Goal: Information Seeking & Learning: Learn about a topic

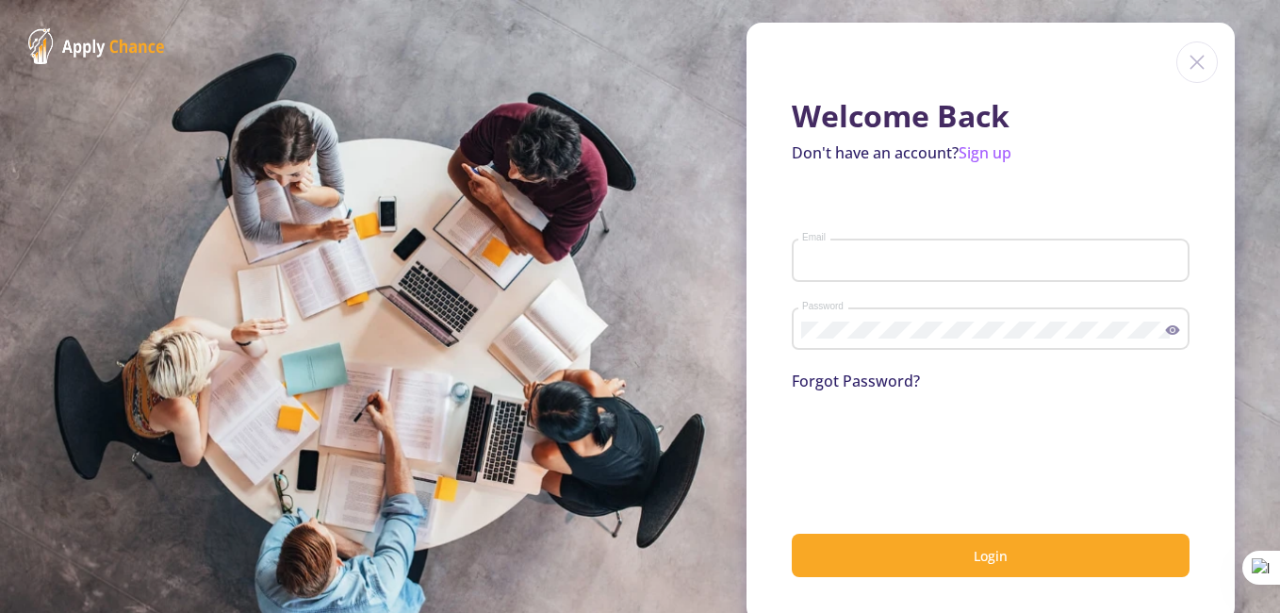
type input "[EMAIL_ADDRESS][DOMAIN_NAME]"
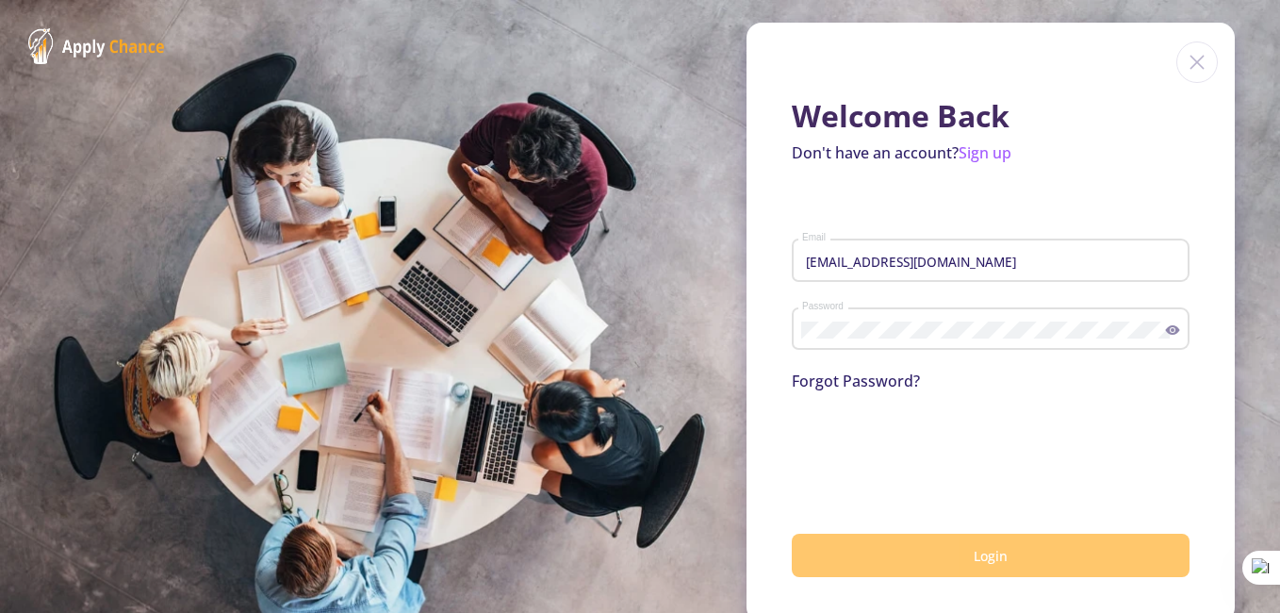
click at [886, 558] on button "Login" at bounding box center [991, 556] width 398 height 44
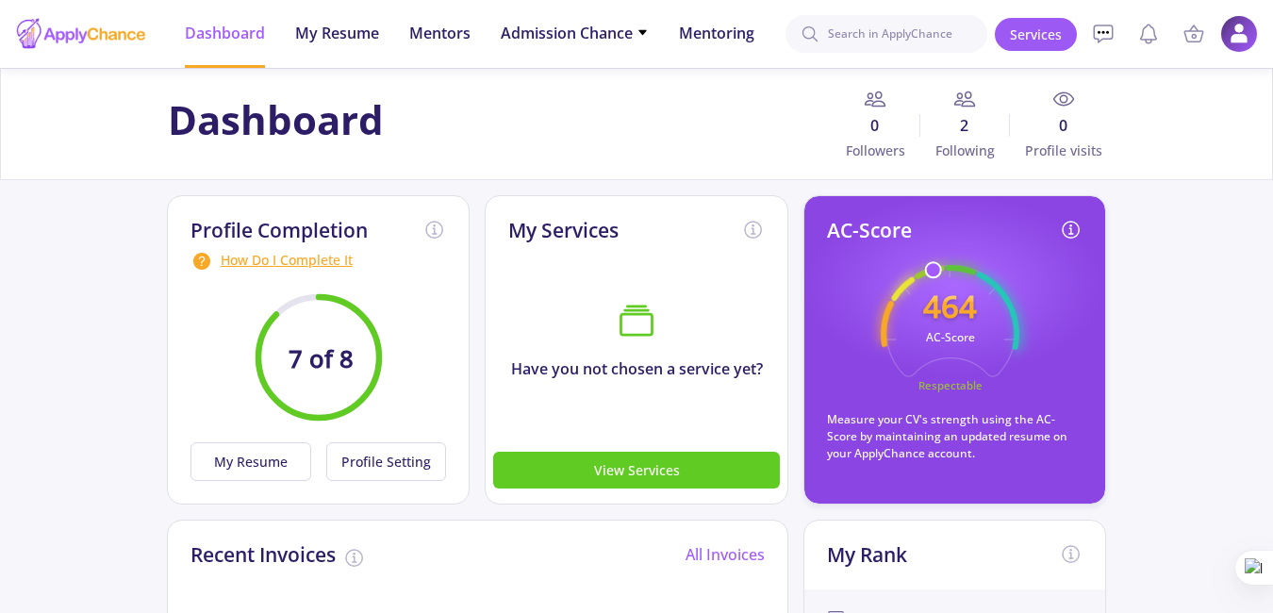
click at [315, 259] on div "How Do I Complete It" at bounding box center [318, 261] width 256 height 23
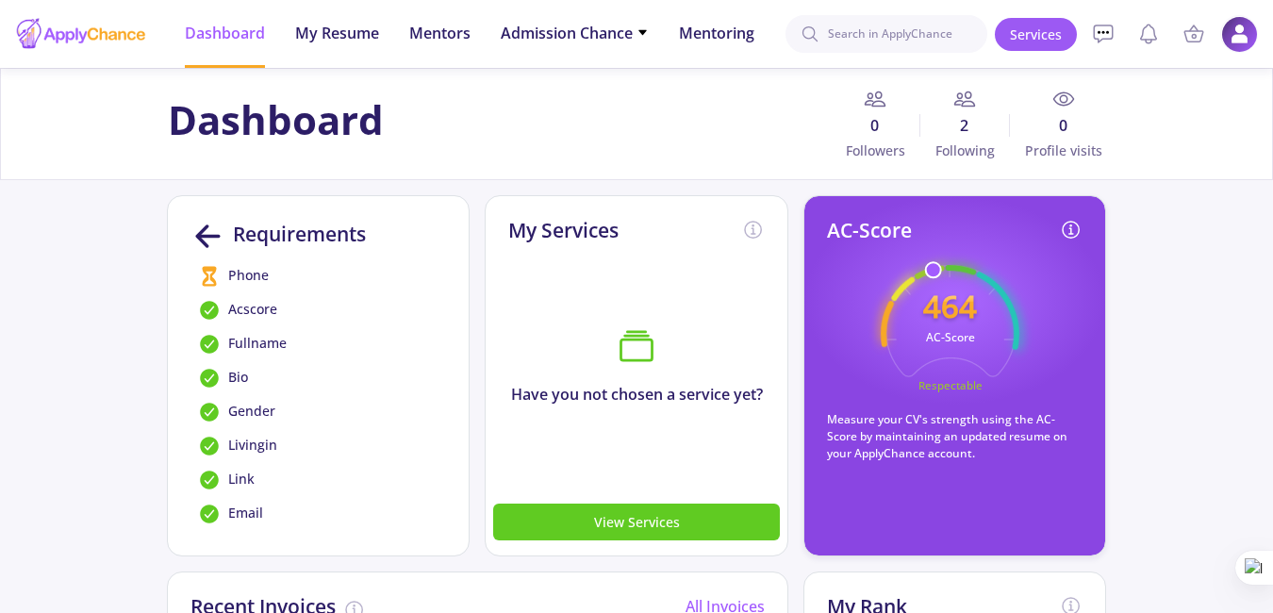
click at [1240, 37] on img at bounding box center [1239, 34] width 37 height 37
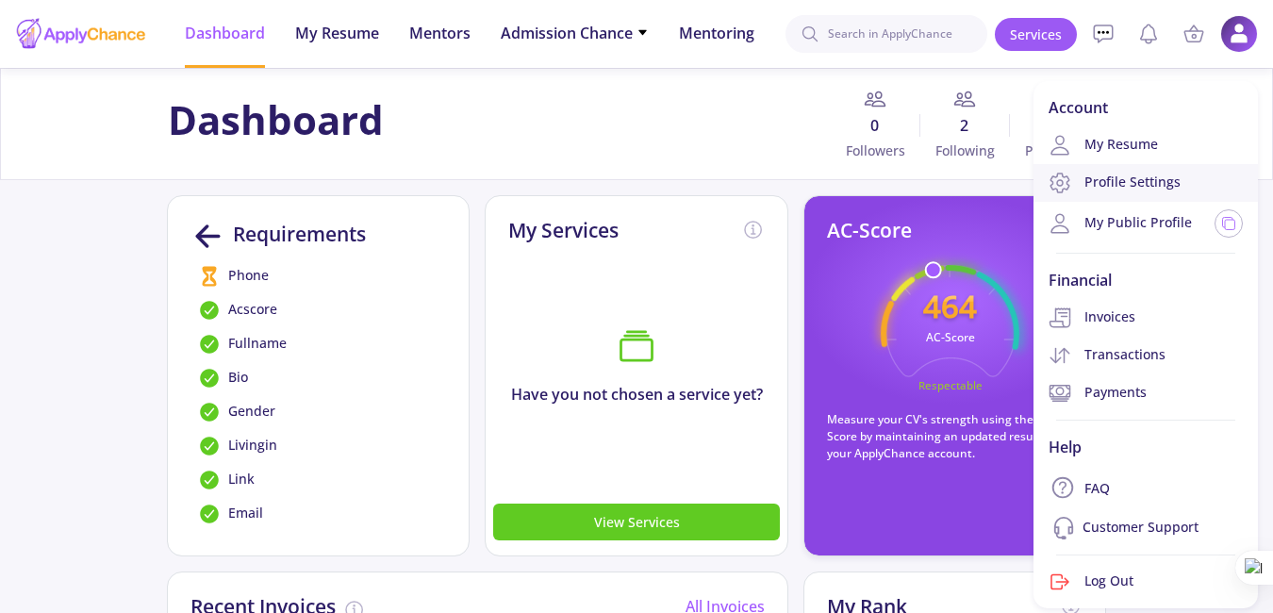
click at [1171, 181] on link "Profile Settings" at bounding box center [1145, 183] width 224 height 38
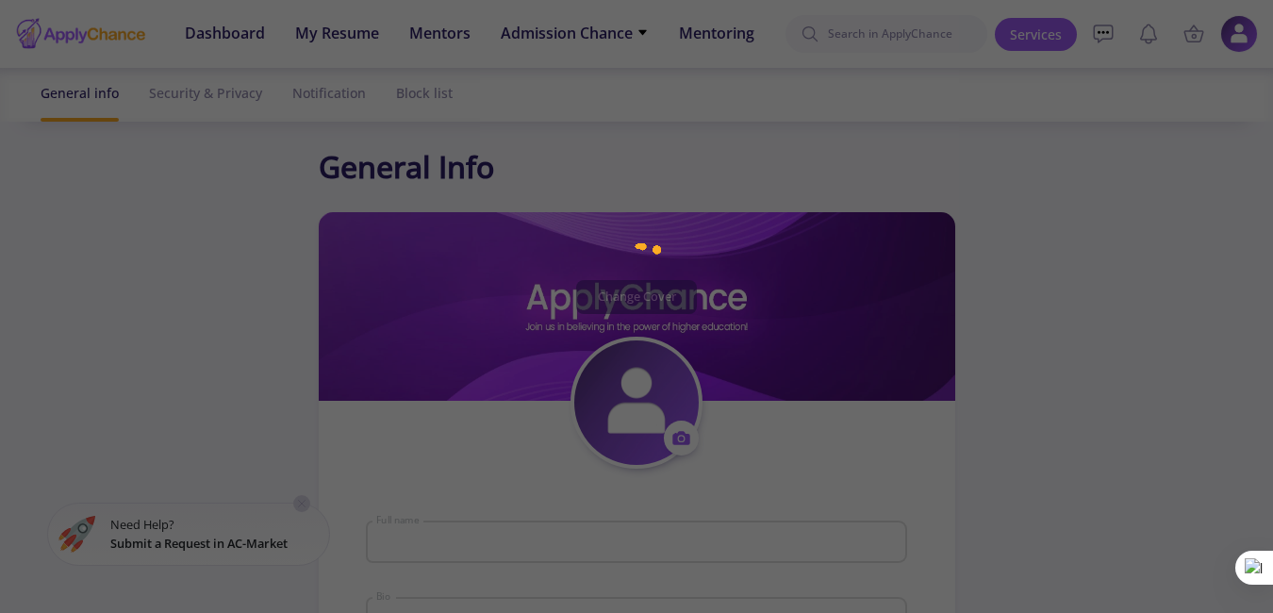
type input "[PERSON_NAME] [PERSON_NAME]"
type textarea "Master anatomical science"
type input "[GEOGRAPHIC_DATA]"
type input "(UTC+03:30) [GEOGRAPHIC_DATA]"
type input "AliDehghaninejad"
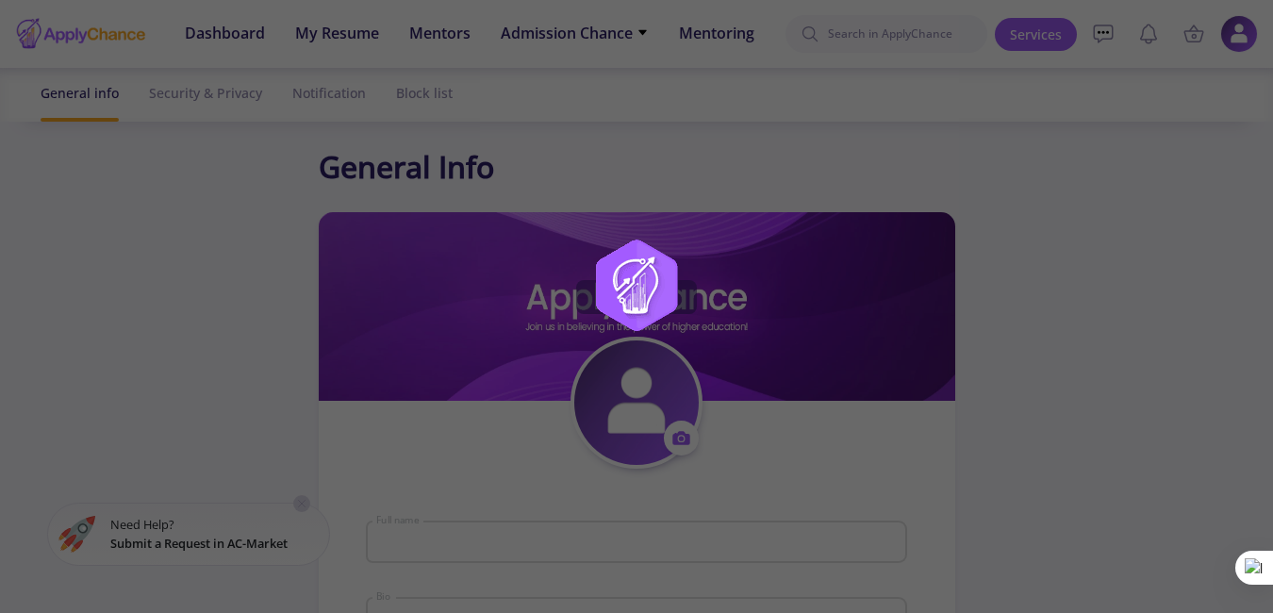
type input "[EMAIL_ADDRESS][DOMAIN_NAME]"
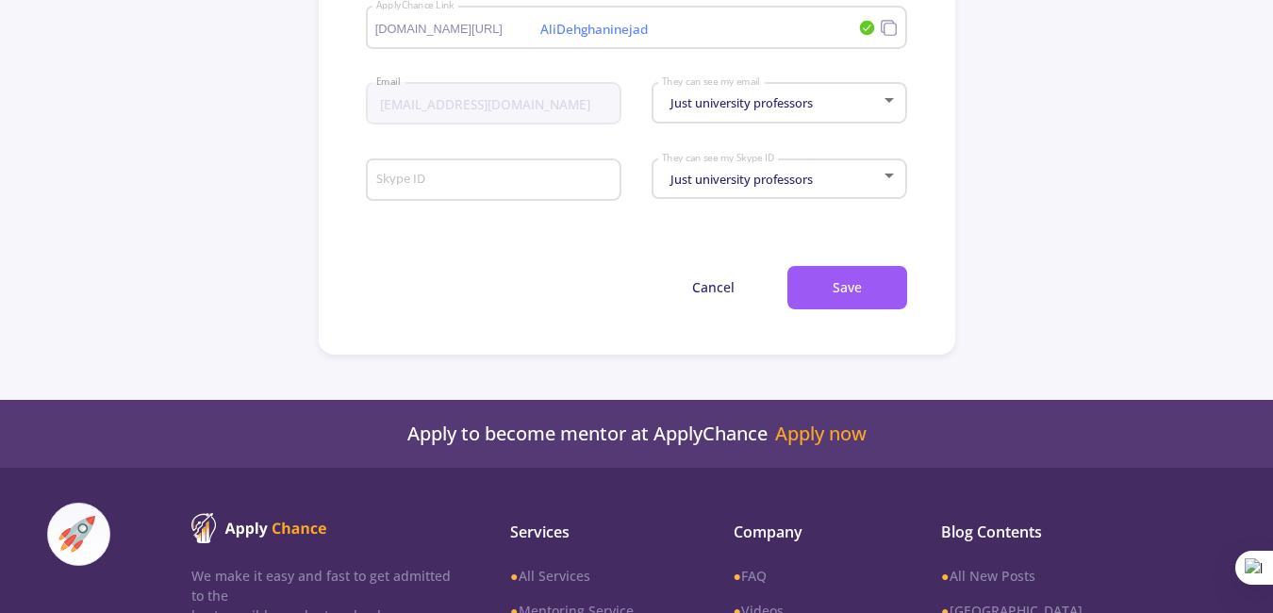
scroll to position [1131, 0]
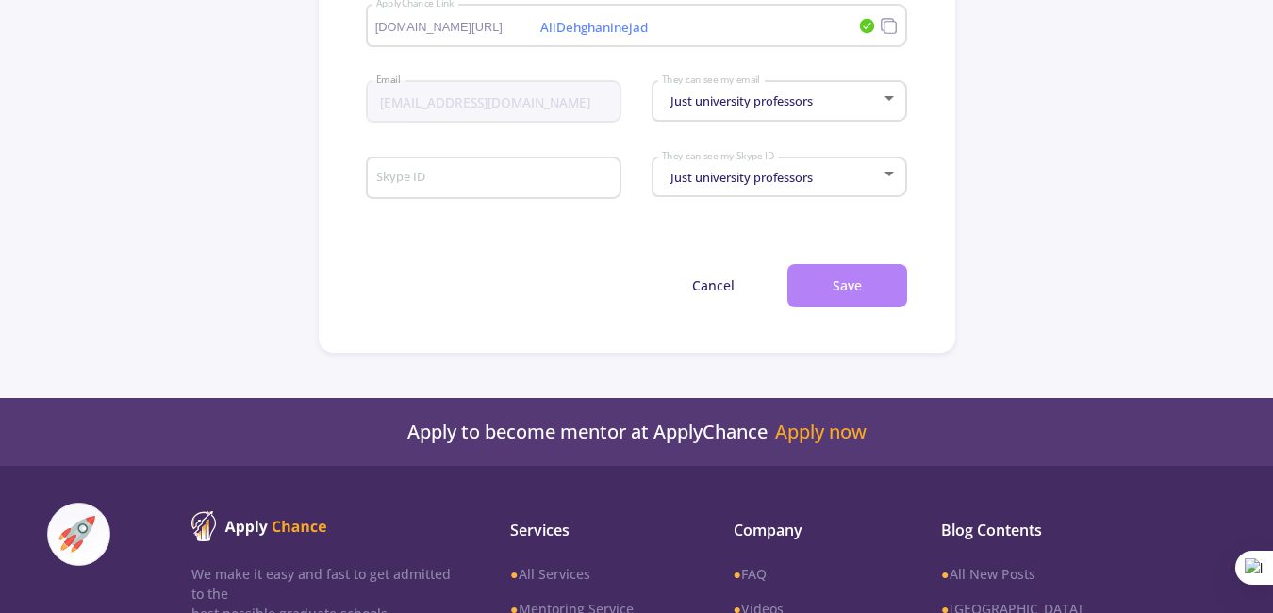
click at [853, 299] on button "Save" at bounding box center [847, 286] width 120 height 44
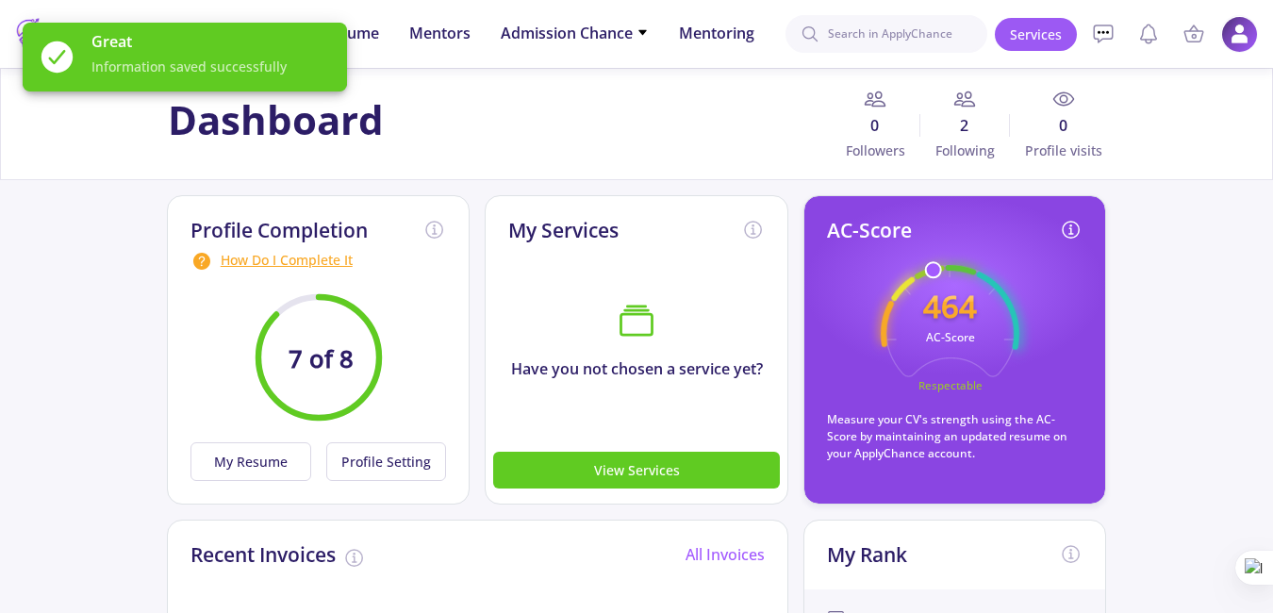
click at [1246, 33] on img at bounding box center [1239, 34] width 37 height 37
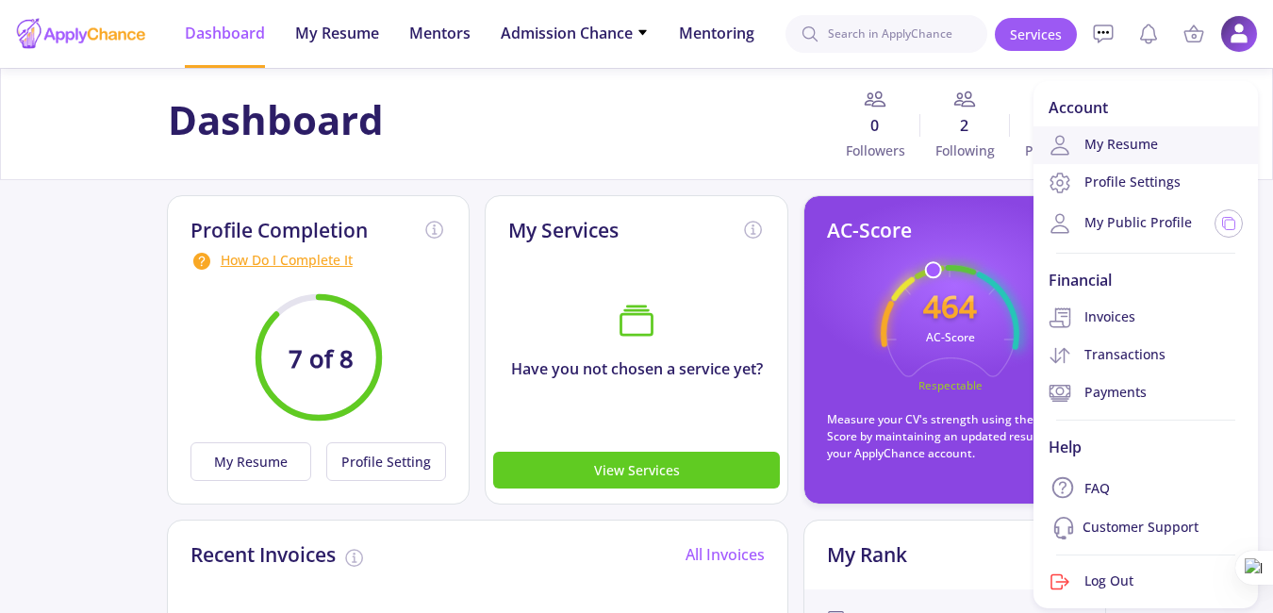
click at [1178, 154] on link "My Resume" at bounding box center [1145, 145] width 224 height 38
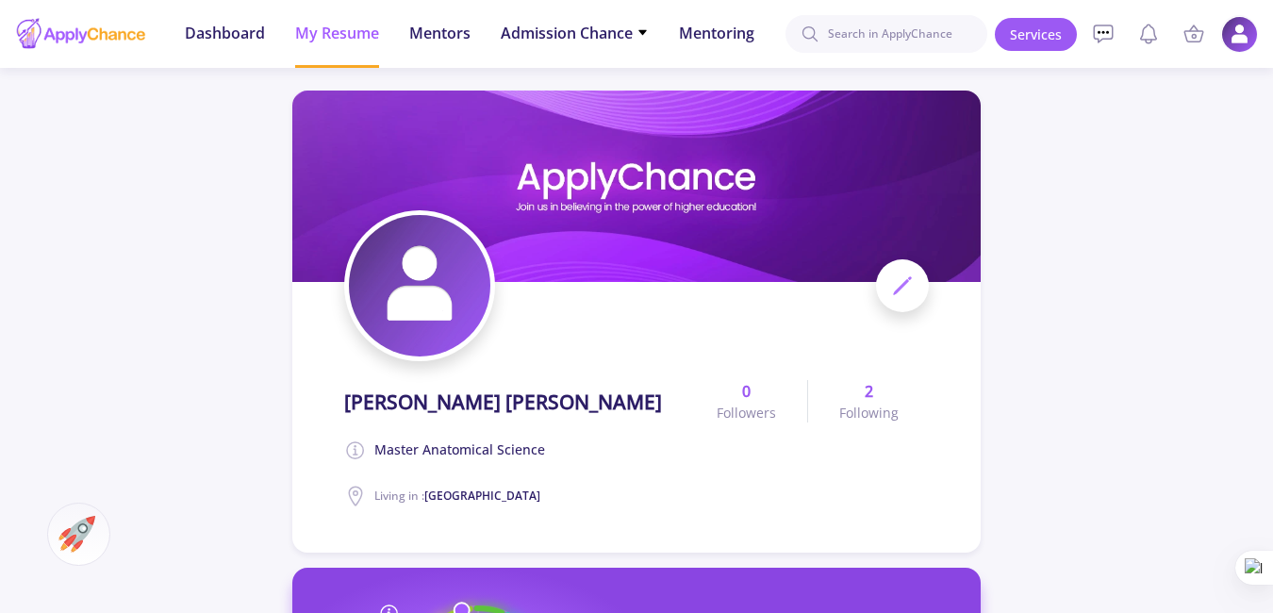
click at [1230, 32] on img at bounding box center [1239, 34] width 37 height 37
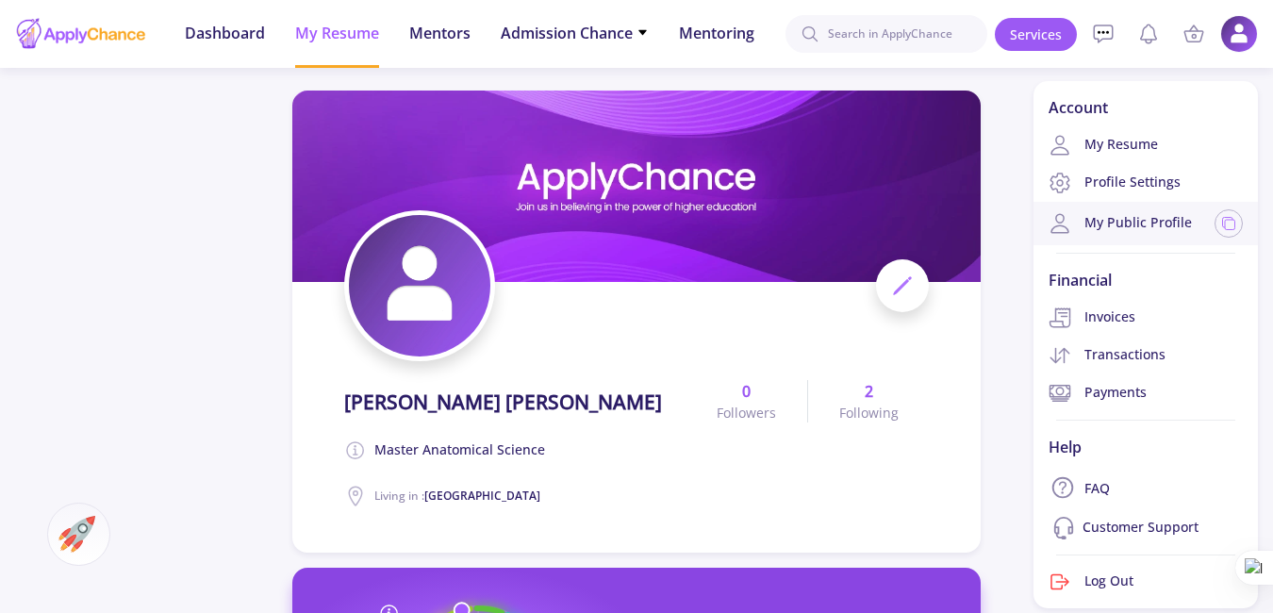
click at [1152, 230] on link "My Public Profile" at bounding box center [1120, 223] width 143 height 23
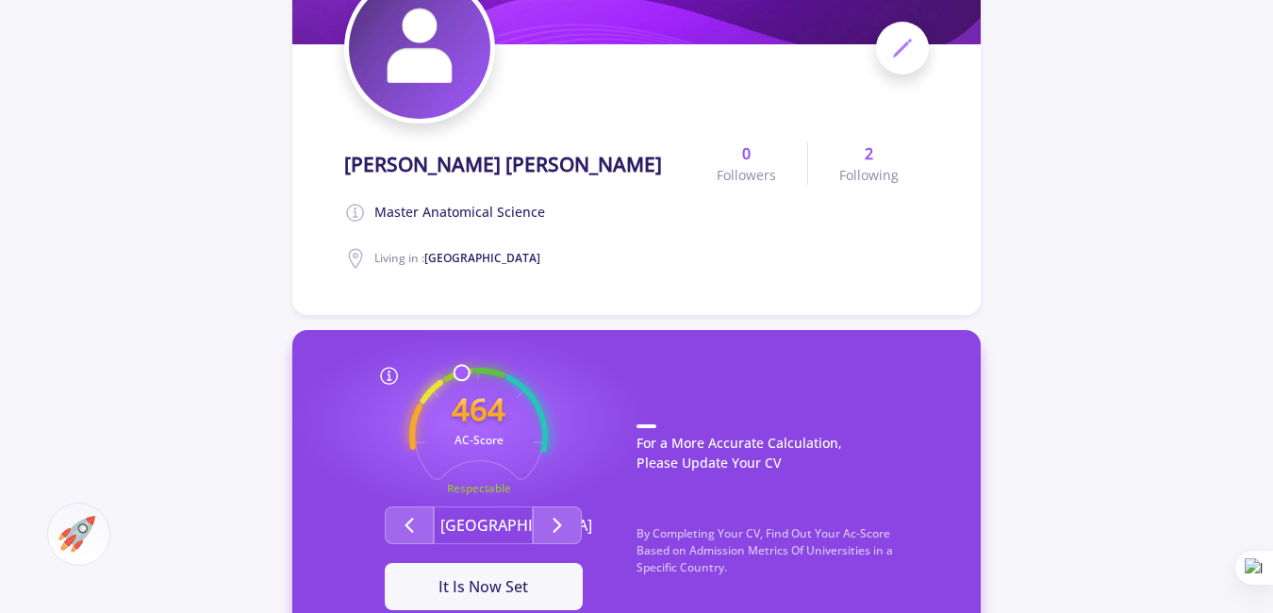
scroll to position [252, 0]
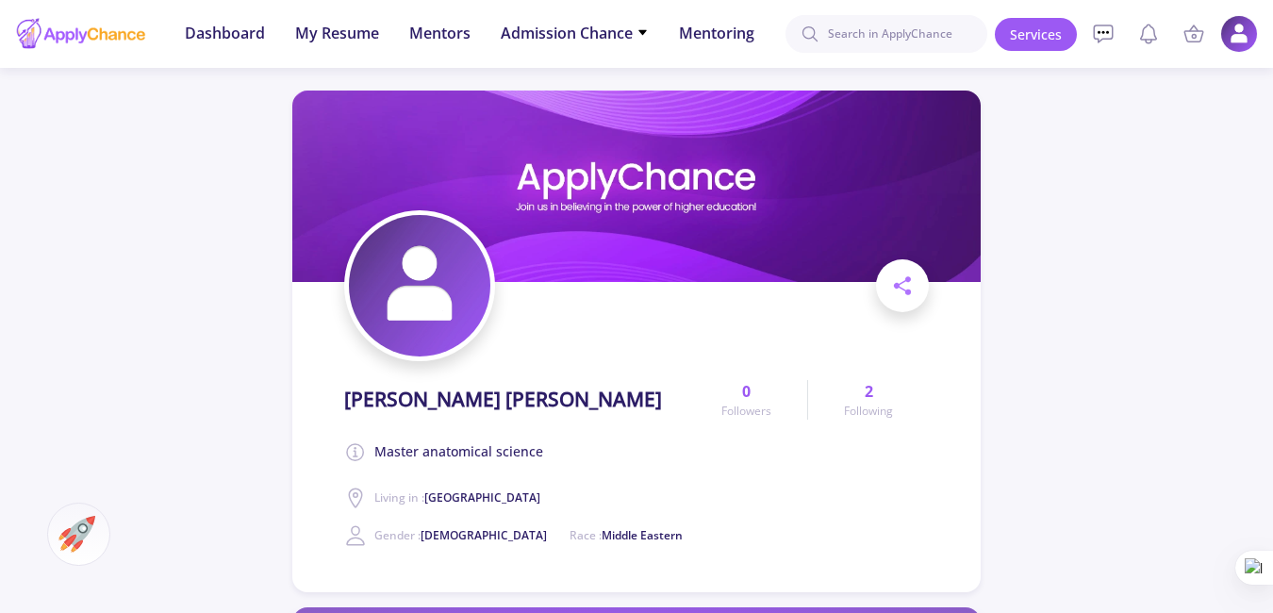
click at [447, 262] on img at bounding box center [419, 285] width 141 height 141
click at [420, 281] on img at bounding box center [419, 285] width 141 height 141
click at [437, 331] on img at bounding box center [419, 285] width 141 height 141
click at [878, 403] on span "Following" at bounding box center [868, 411] width 49 height 17
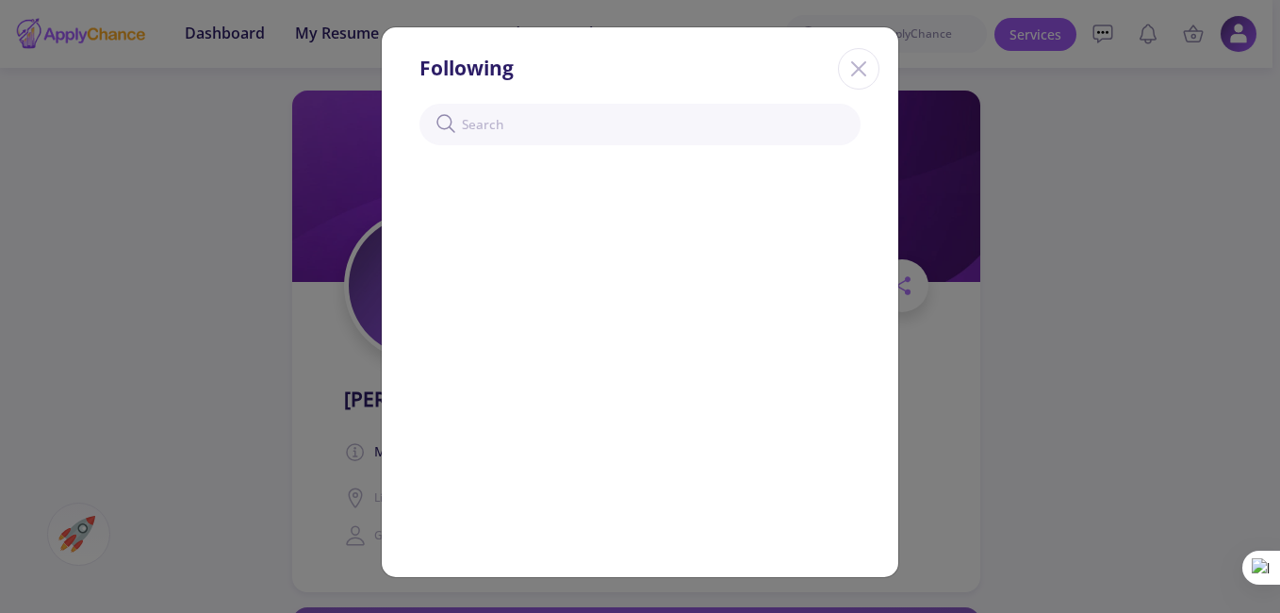
click at [867, 66] on icon "Close" at bounding box center [859, 69] width 30 height 30
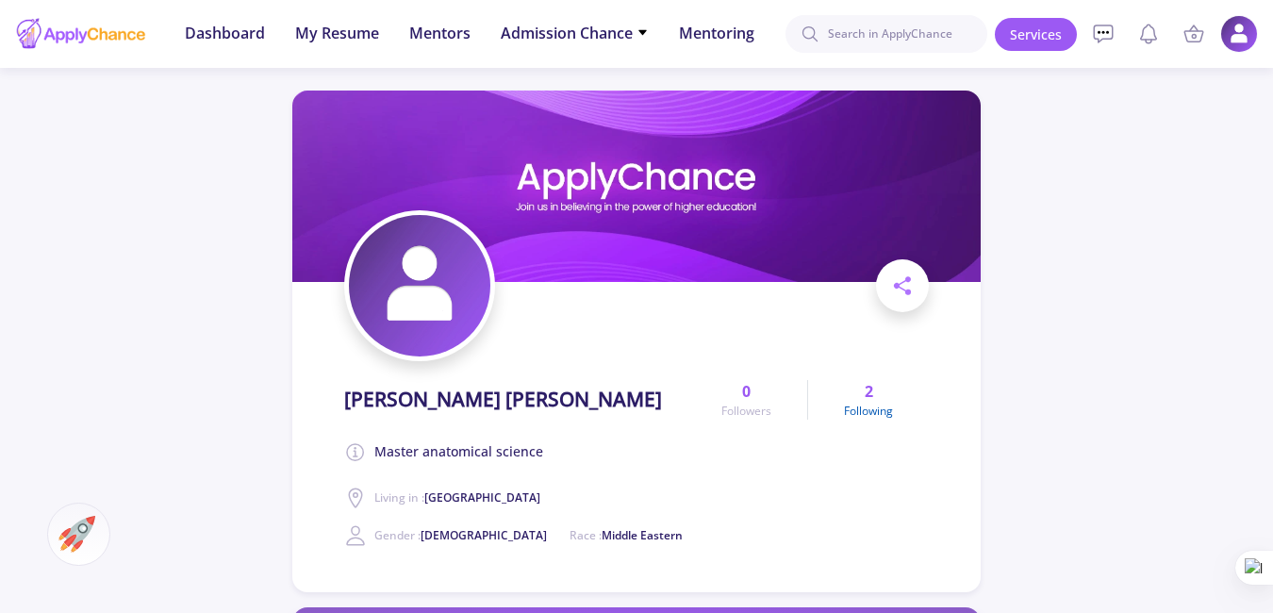
click at [860, 396] on link "2 Following" at bounding box center [868, 400] width 122 height 40
click at [871, 408] on span "Following" at bounding box center [868, 411] width 49 height 17
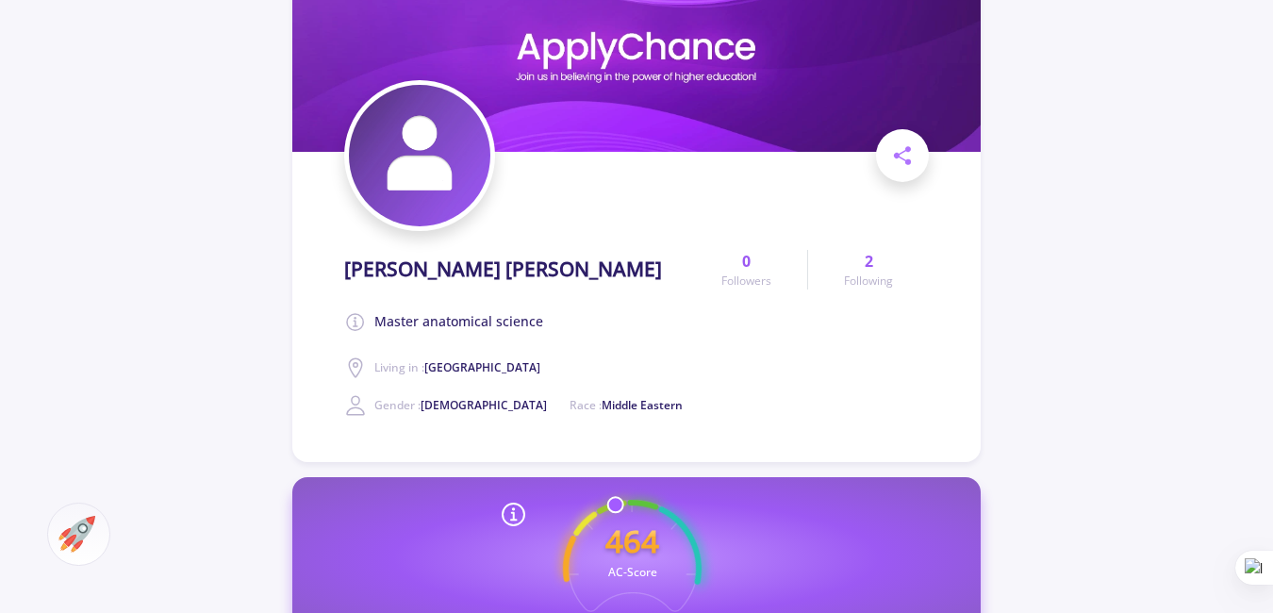
scroll to position [125, 0]
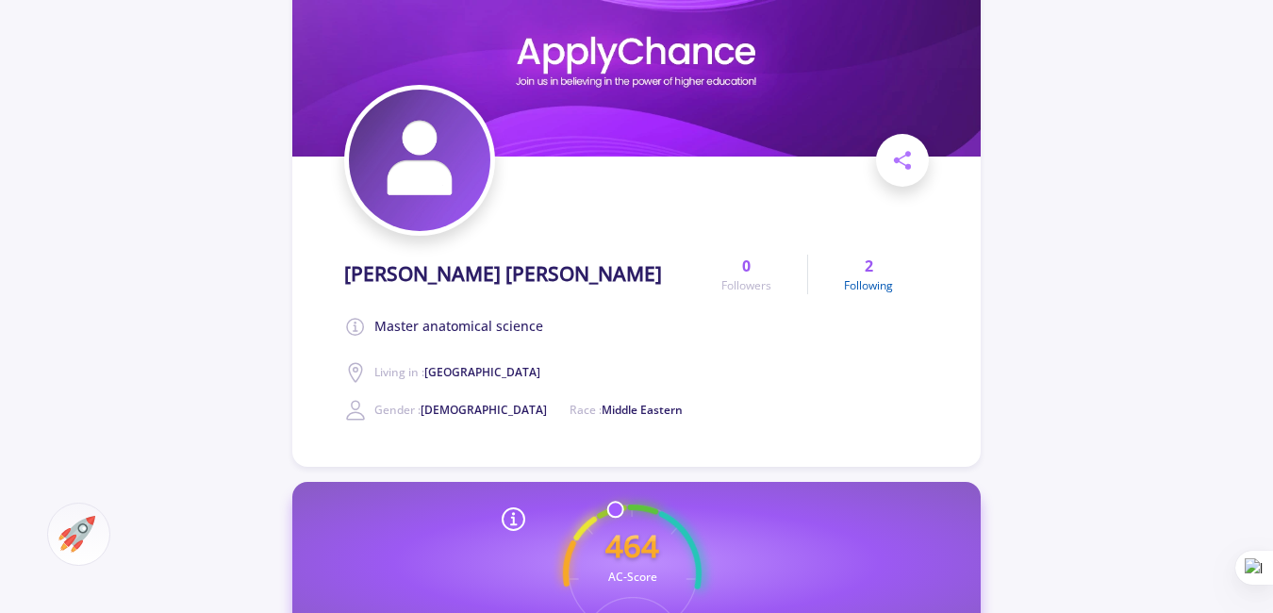
click at [872, 285] on span "Following" at bounding box center [868, 285] width 49 height 17
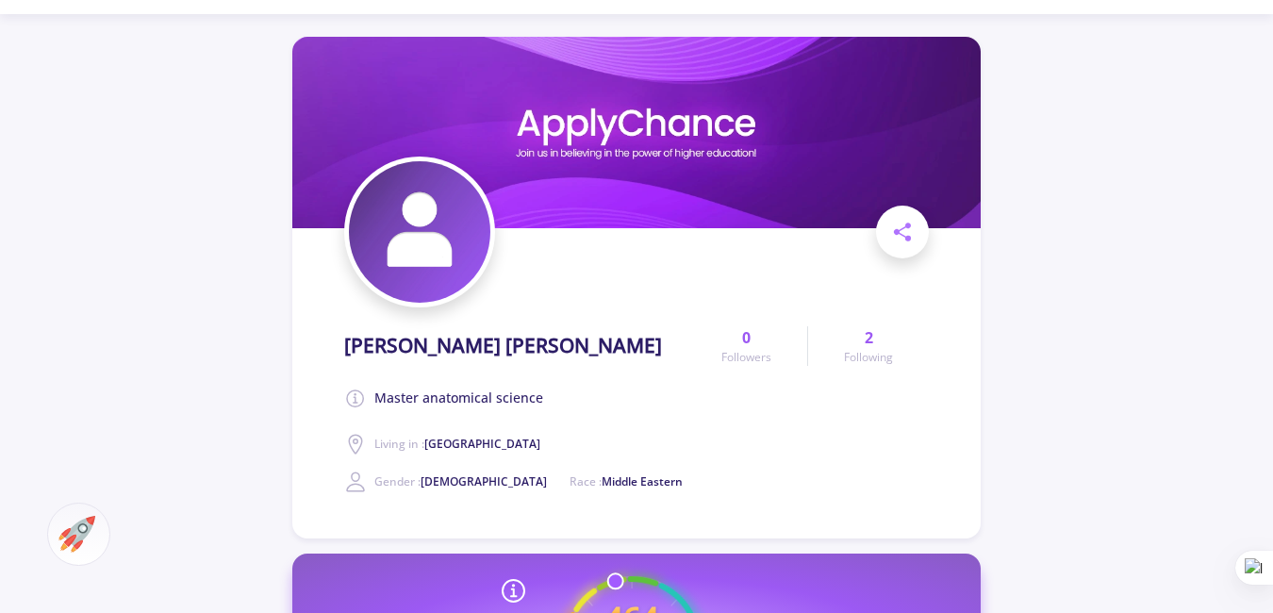
scroll to position [0, 0]
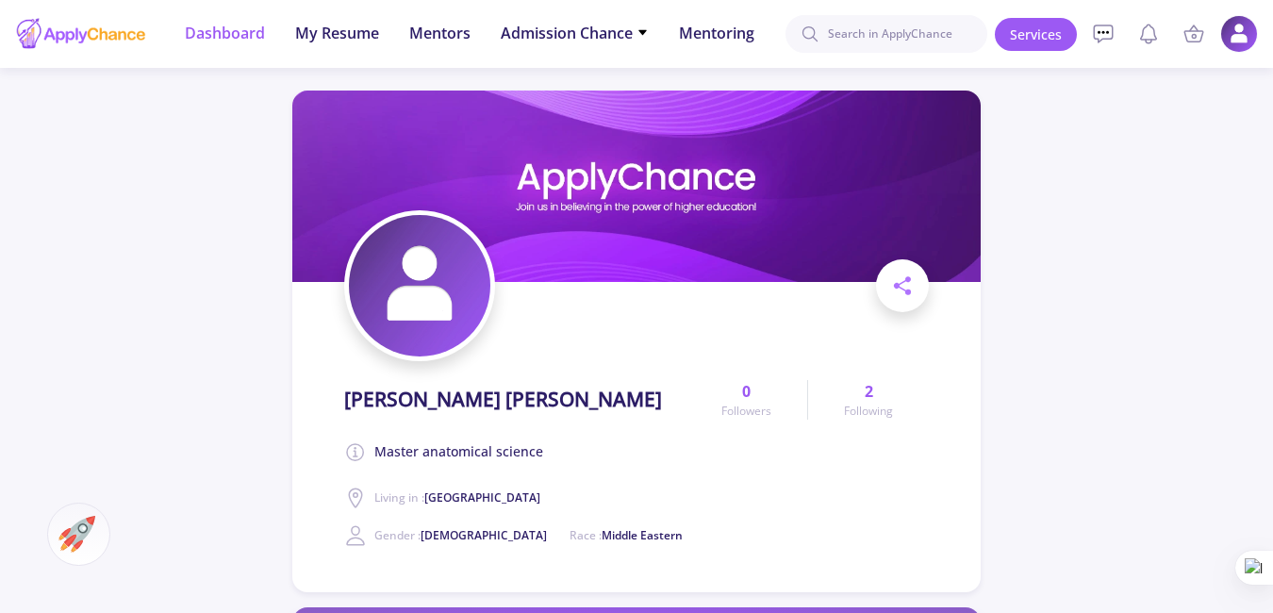
click at [239, 31] on span "Dashboard" at bounding box center [225, 33] width 80 height 23
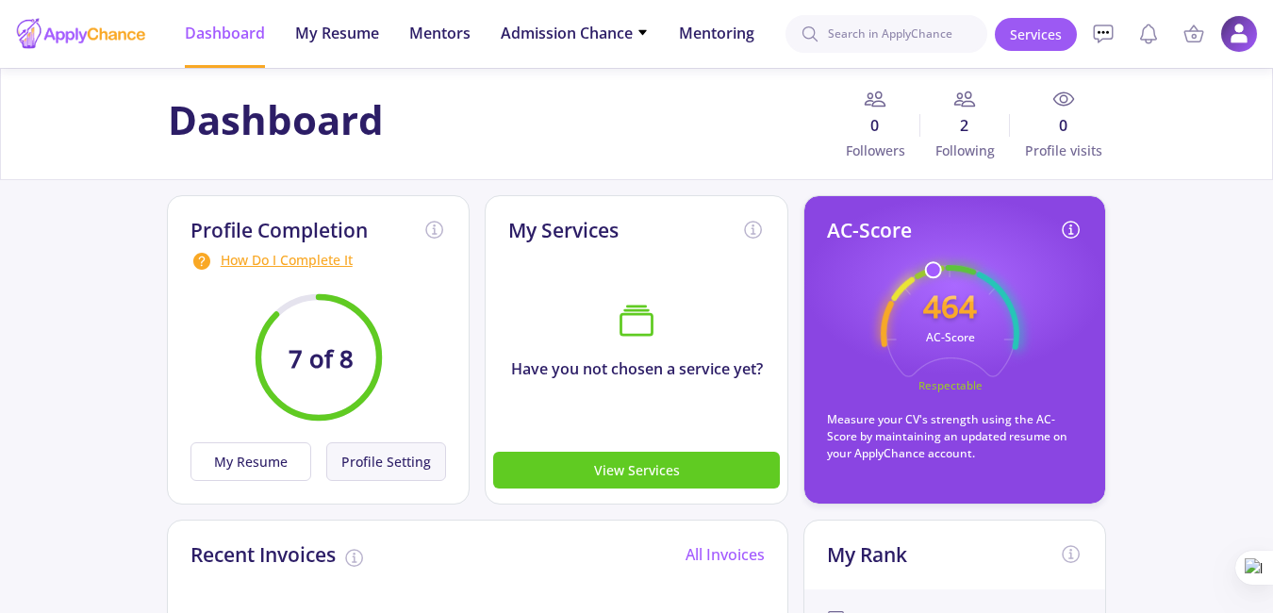
click at [361, 467] on button "Profile Setting" at bounding box center [386, 461] width 121 height 39
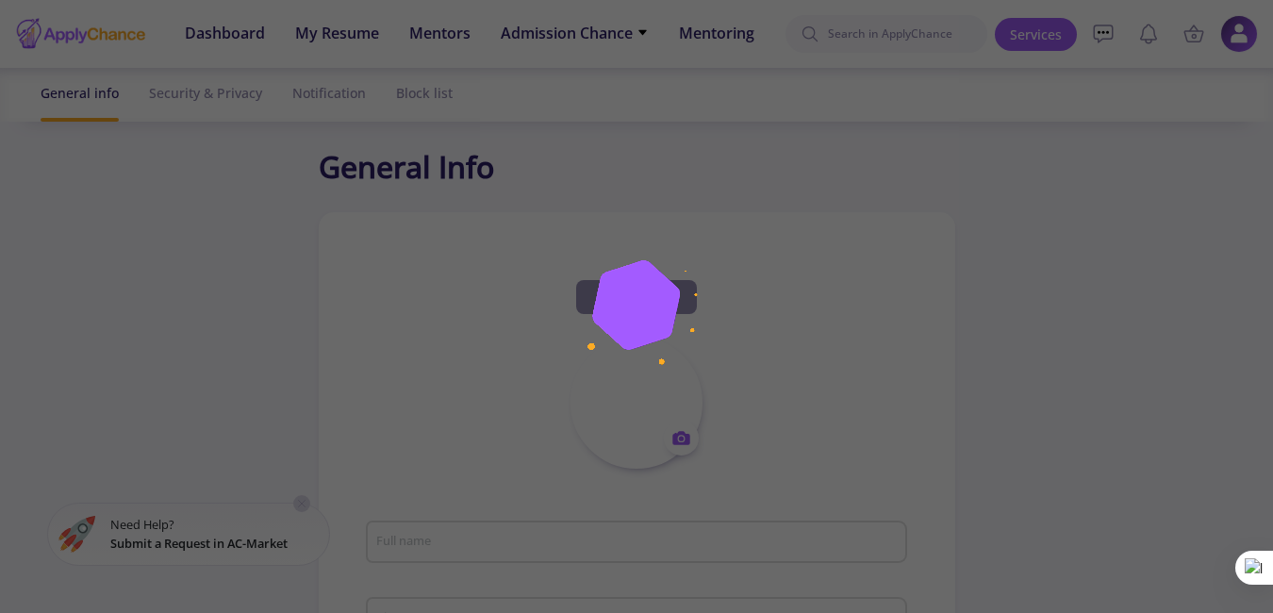
type input "[PERSON_NAME] [PERSON_NAME]"
type textarea "Master anatomical science"
type input "[GEOGRAPHIC_DATA]"
type input "(UTC+03:30) [GEOGRAPHIC_DATA]"
type input "AliDehghaninejad"
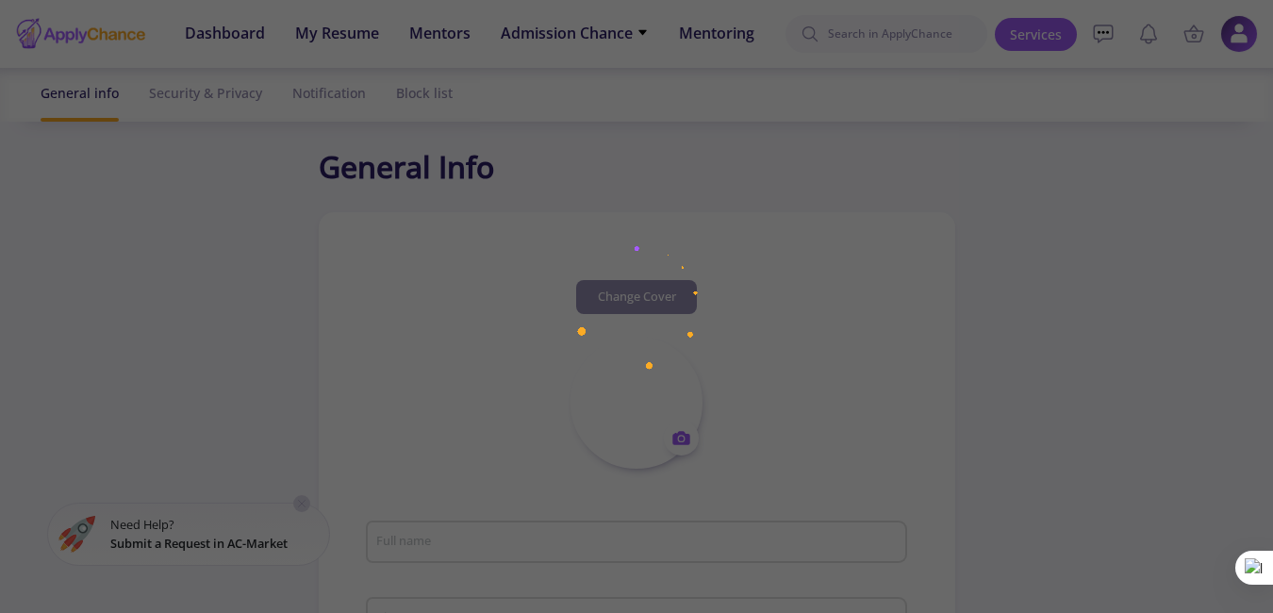
type input "[EMAIL_ADDRESS][DOMAIN_NAME]"
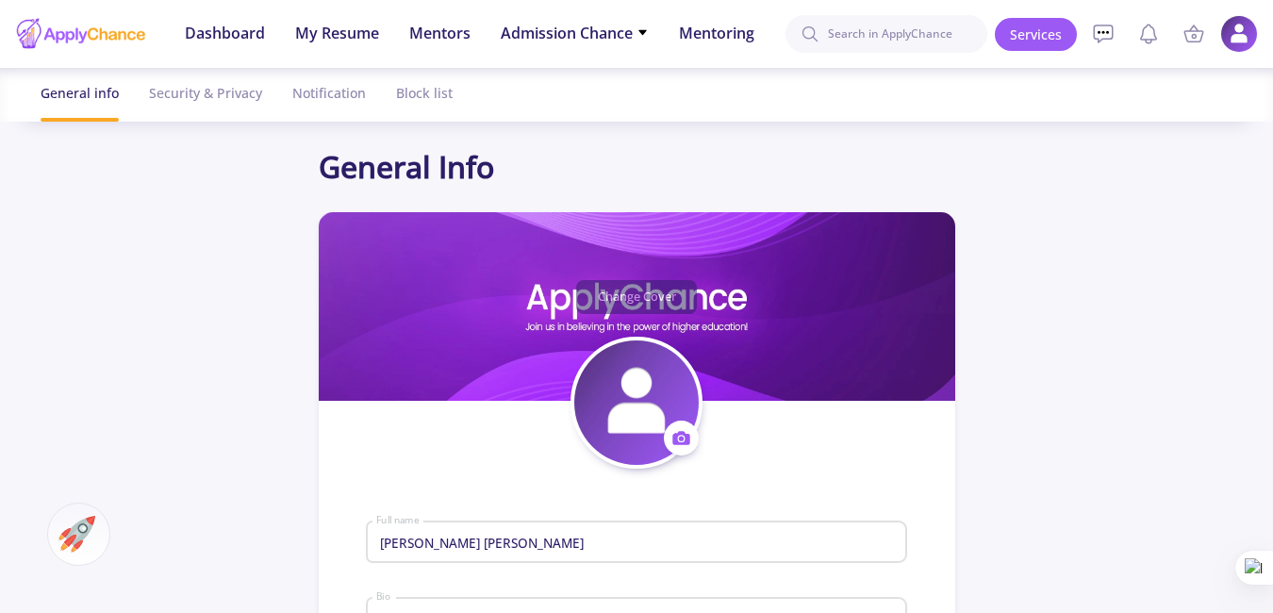
scroll to position [125, 0]
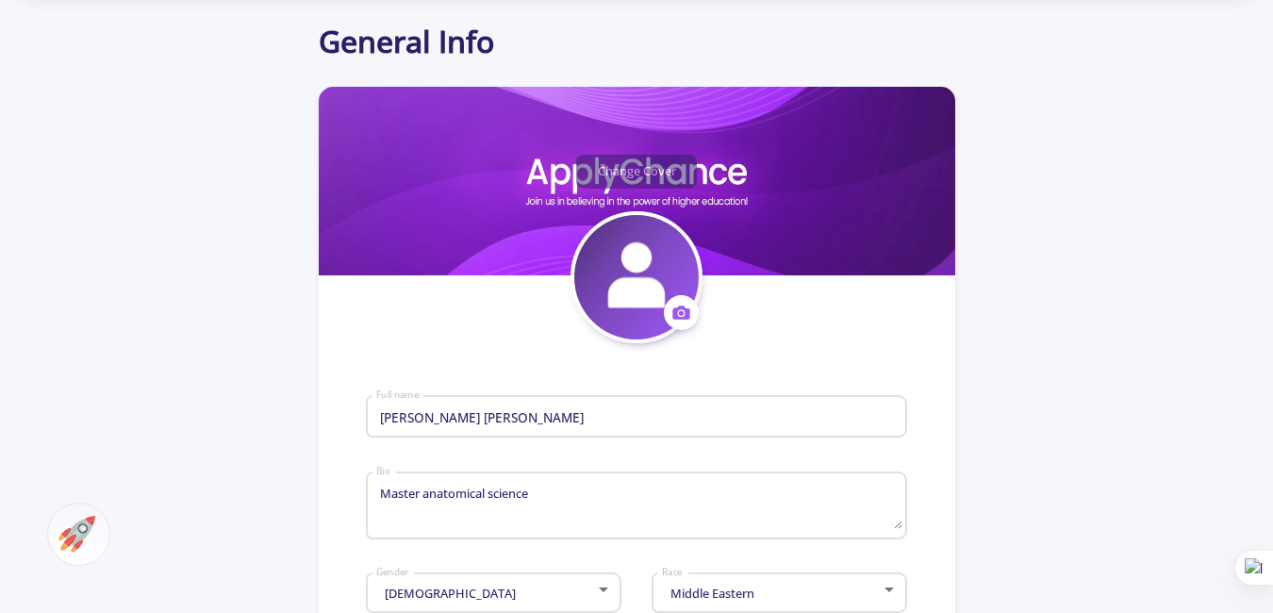
click at [687, 309] on icon at bounding box center [681, 312] width 17 height 13
click at [725, 369] on button "Change photo" at bounding box center [769, 372] width 209 height 48
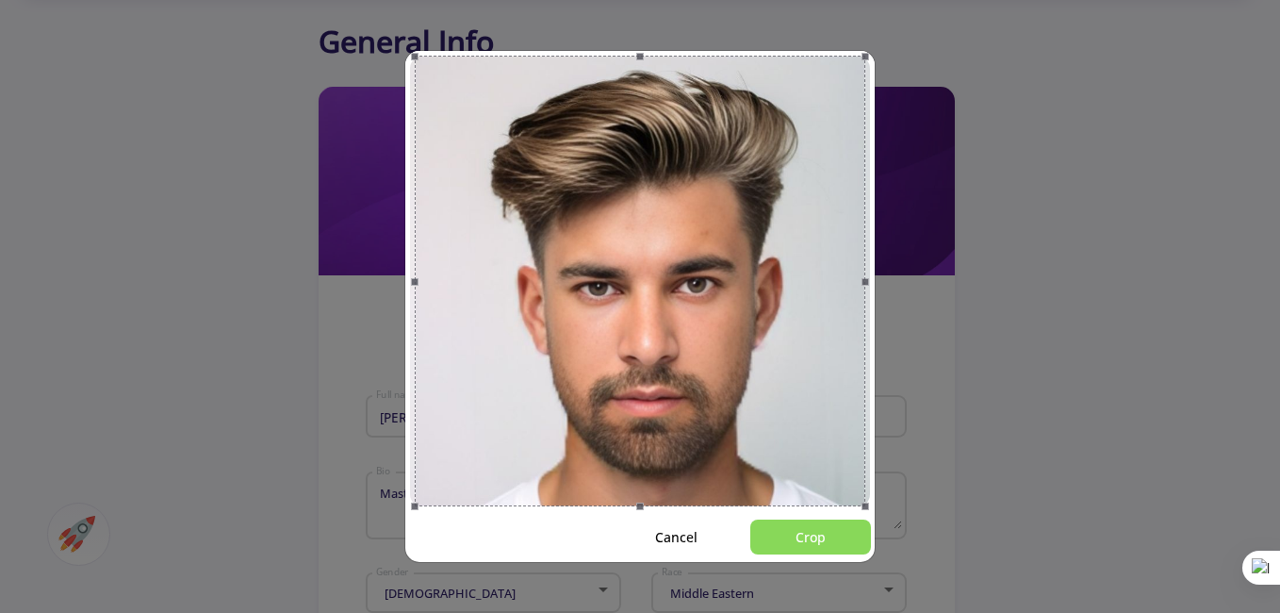
click at [810, 539] on button "Crop" at bounding box center [811, 537] width 121 height 35
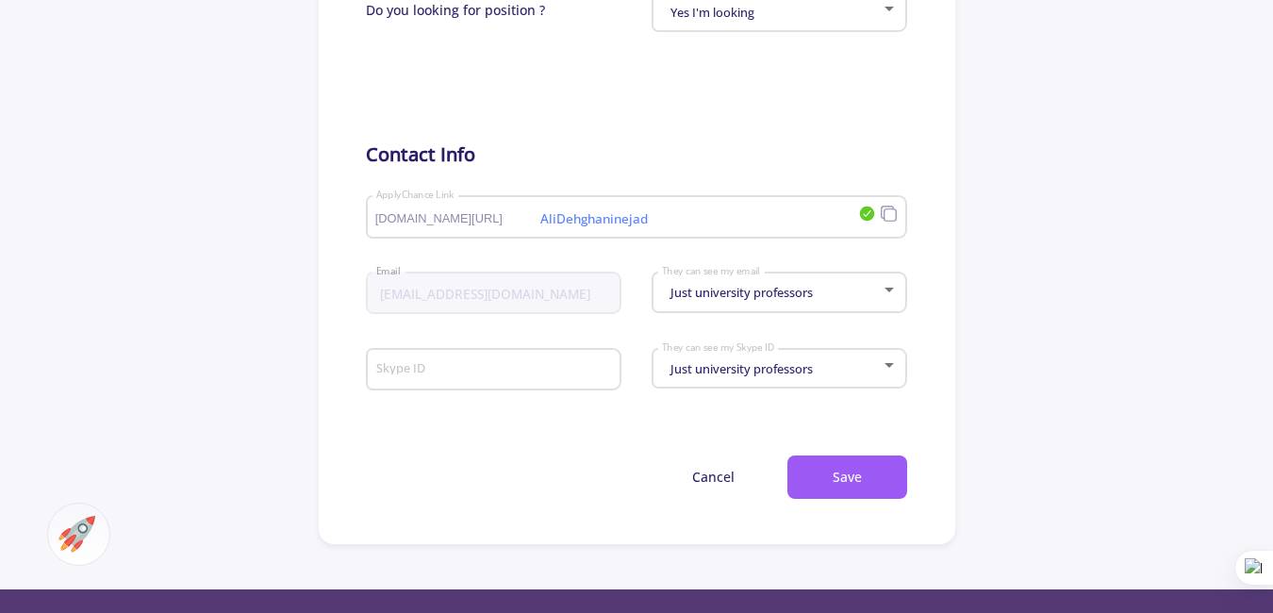
scroll to position [943, 0]
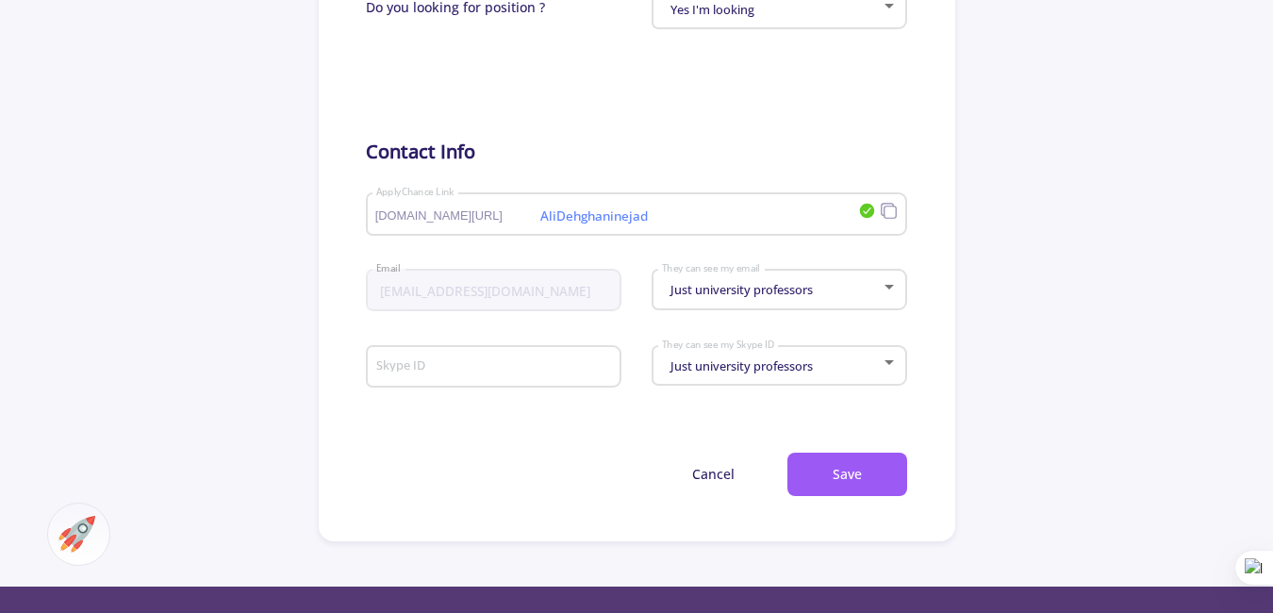
click at [886, 291] on div at bounding box center [889, 286] width 17 height 15
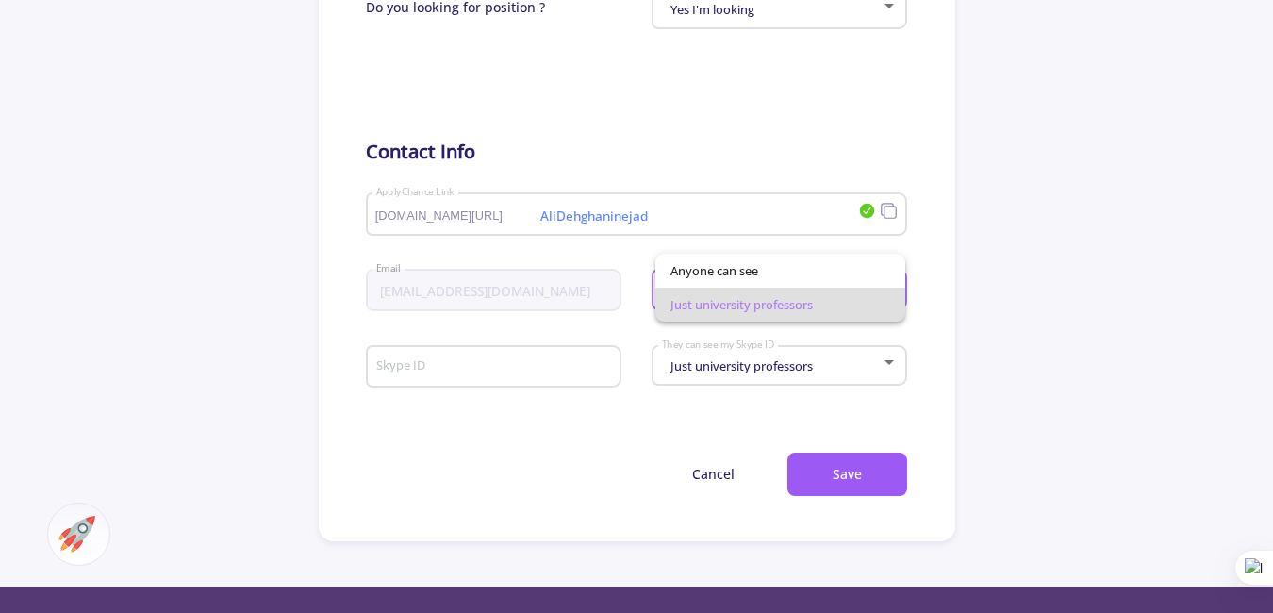
click at [995, 301] on div at bounding box center [636, 306] width 1273 height 613
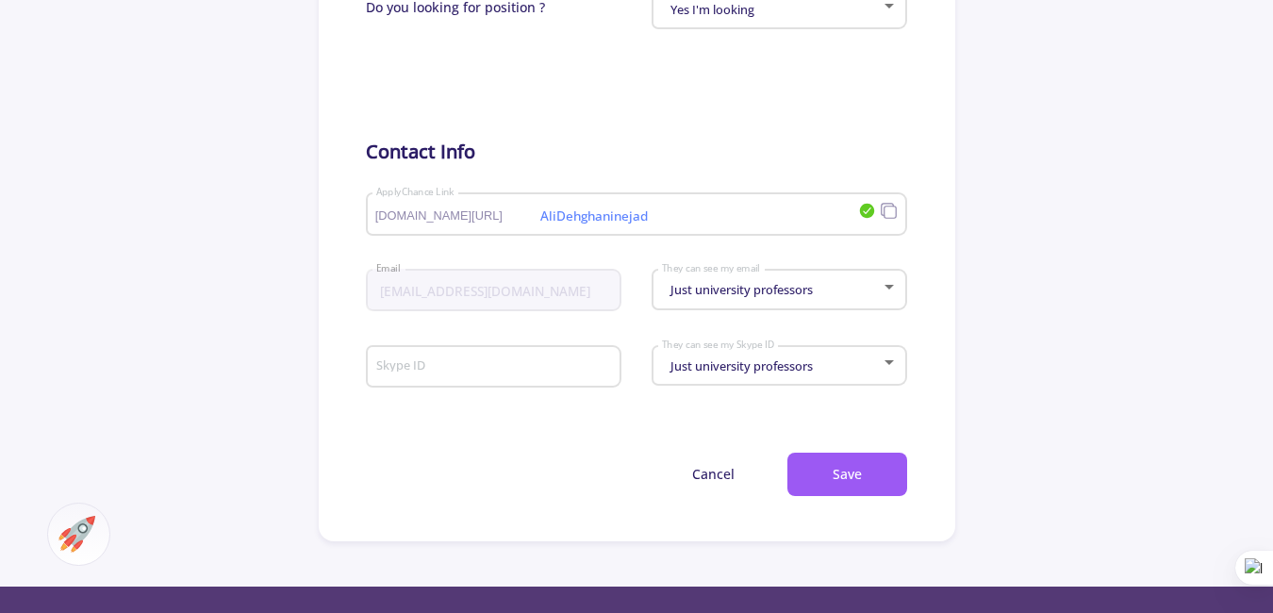
click at [886, 290] on div at bounding box center [889, 286] width 17 height 15
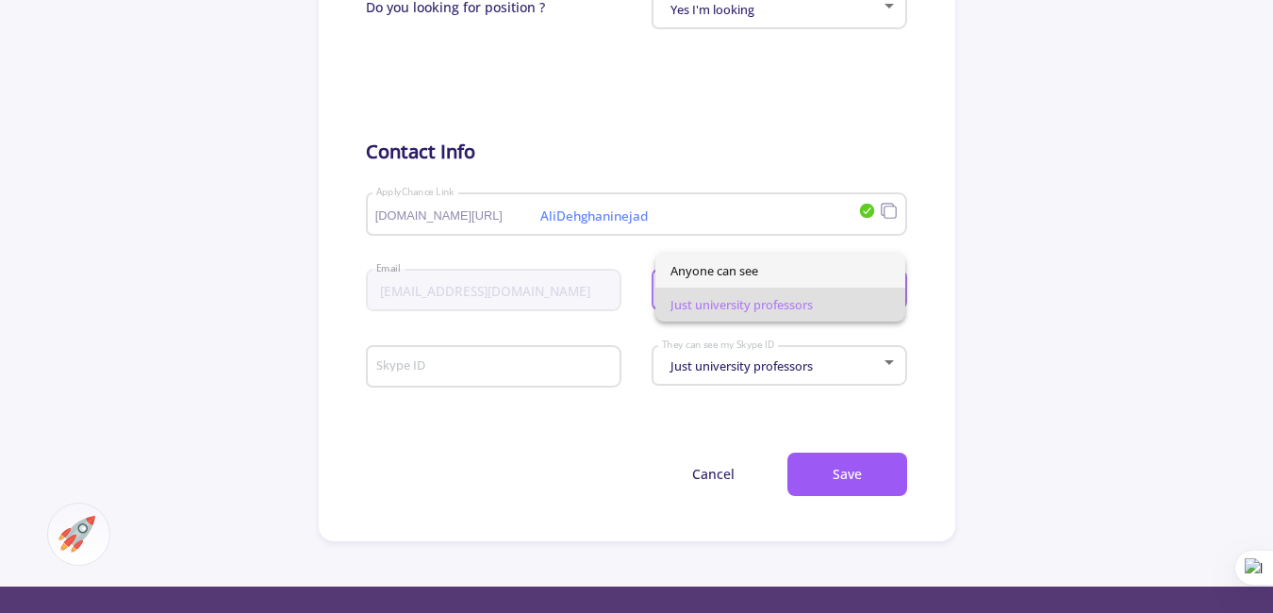
click at [795, 275] on span "Anyone can see" at bounding box center [780, 271] width 221 height 34
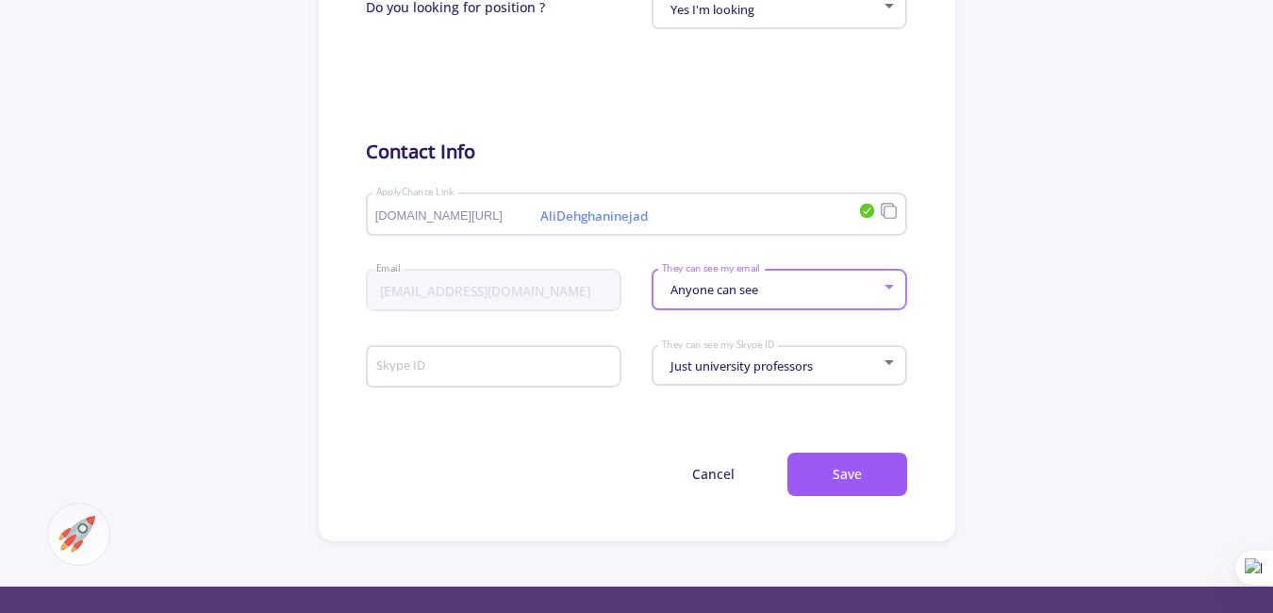
click at [848, 368] on div "Just university professors" at bounding box center [771, 366] width 221 height 14
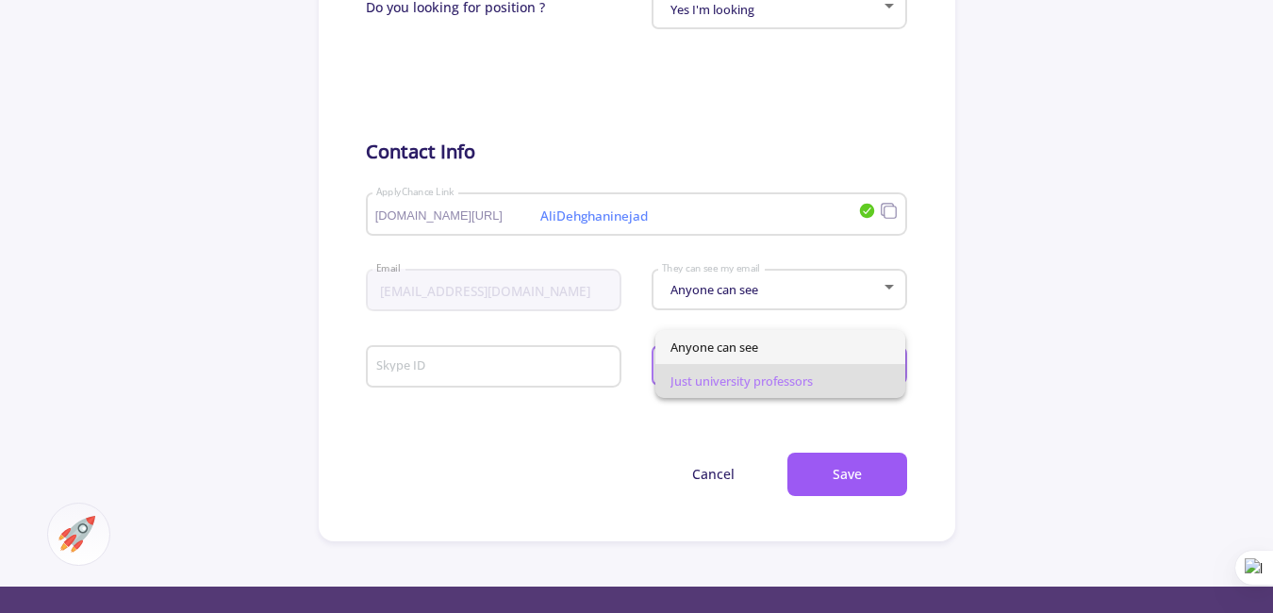
click at [832, 343] on span "Anyone can see" at bounding box center [780, 347] width 221 height 34
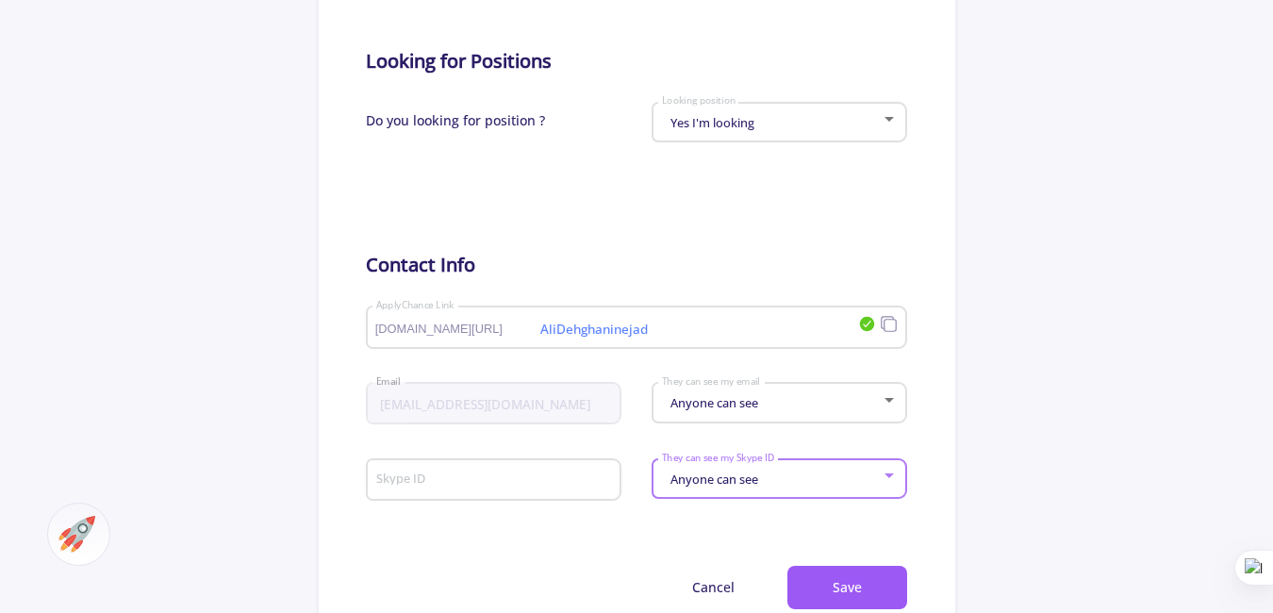
scroll to position [818, 0]
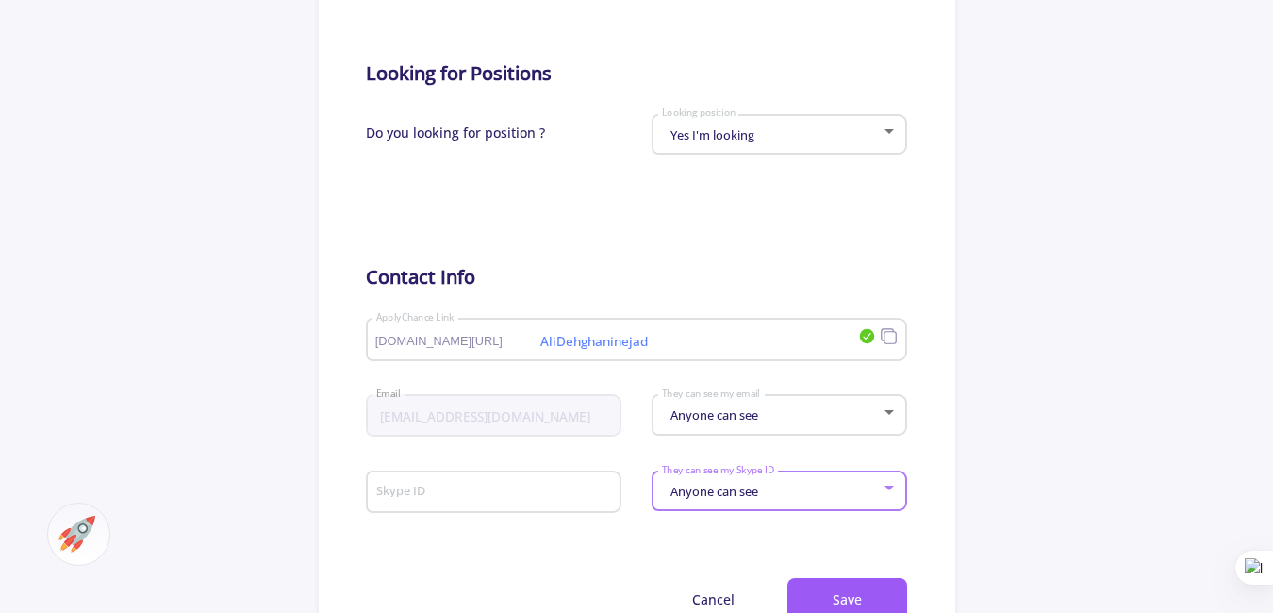
click at [470, 491] on input "Skype ID" at bounding box center [496, 493] width 242 height 17
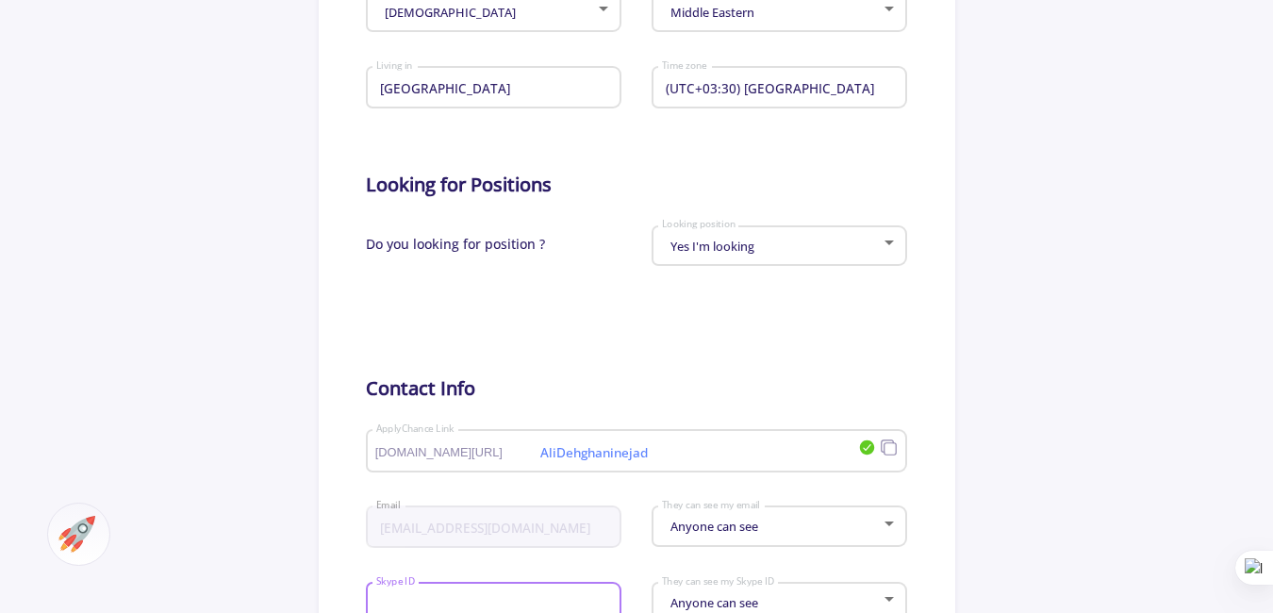
scroll to position [629, 0]
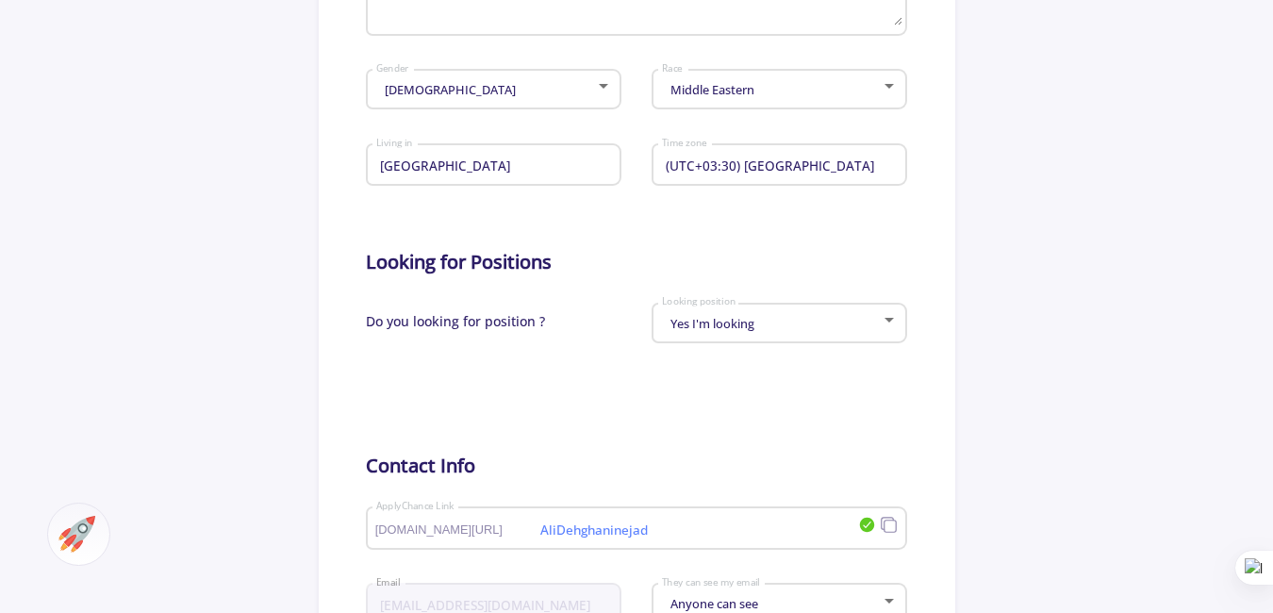
click at [836, 305] on div "Yes I'm looking Looking position" at bounding box center [780, 319] width 238 height 47
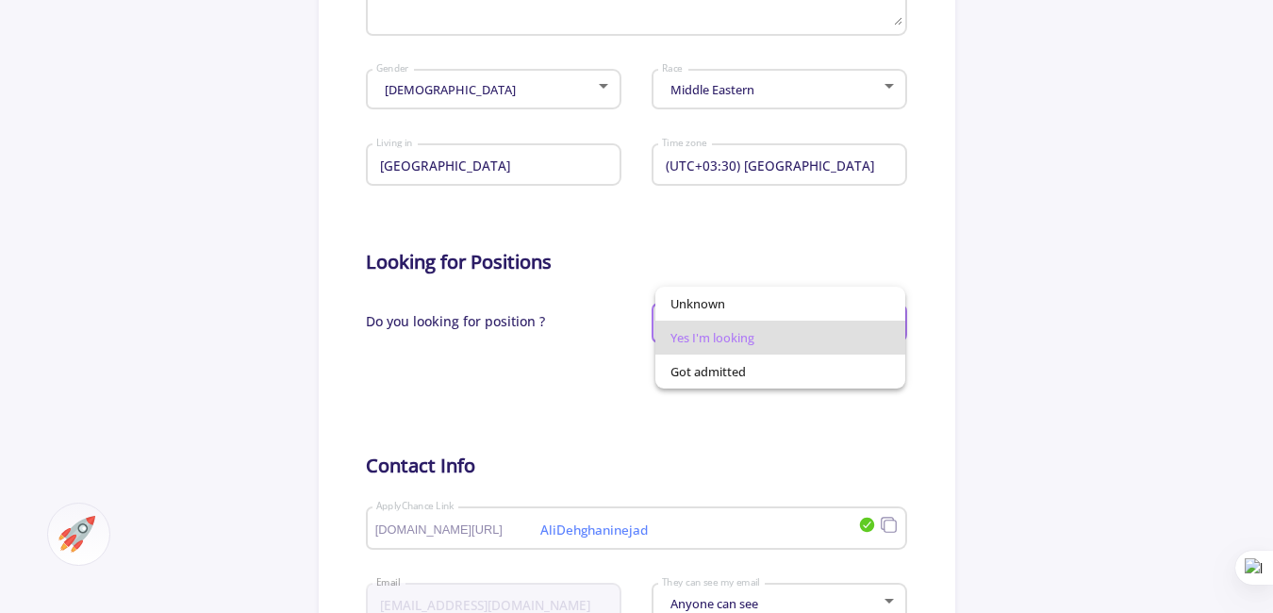
click at [622, 371] on div at bounding box center [636, 306] width 1273 height 613
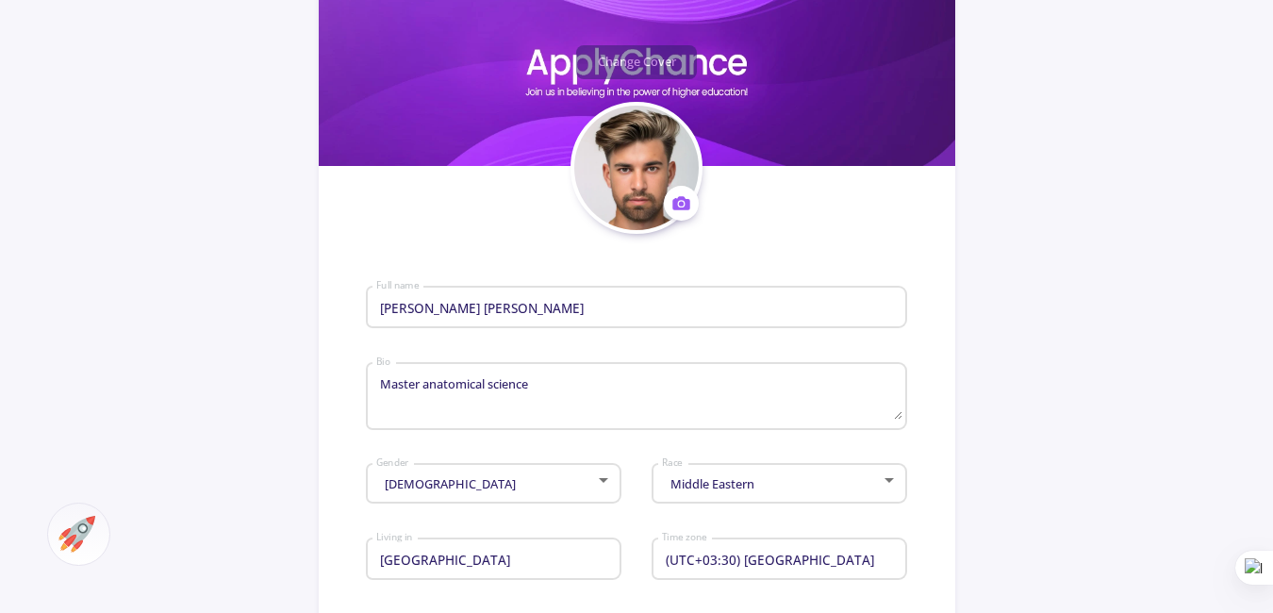
scroll to position [189, 0]
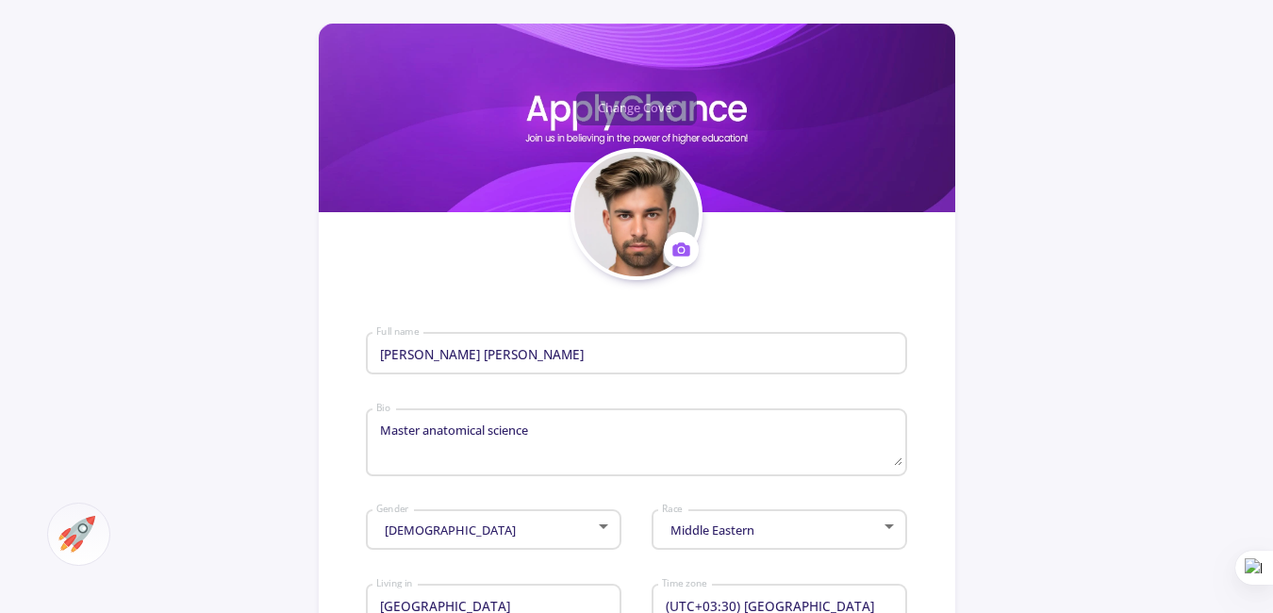
drag, startPoint x: 422, startPoint y: 429, endPoint x: 450, endPoint y: 458, distance: 40.0
click at [422, 429] on textarea "Master anatomical science" at bounding box center [639, 443] width 528 height 44
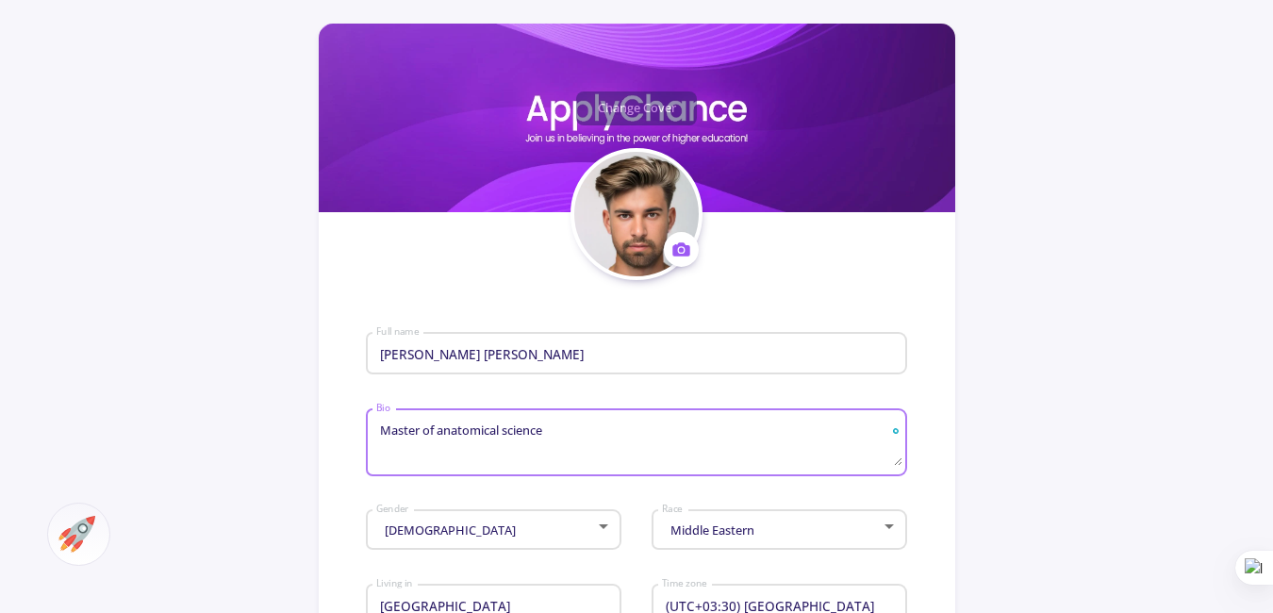
drag, startPoint x: 653, startPoint y: 429, endPoint x: 637, endPoint y: 429, distance: 16.0
click at [653, 429] on textarea "Master of anatomical science" at bounding box center [639, 443] width 528 height 44
click at [441, 427] on textarea "Master of anatomical science" at bounding box center [639, 443] width 528 height 44
click at [512, 428] on textarea "Master of Anatomical science" at bounding box center [639, 443] width 528 height 44
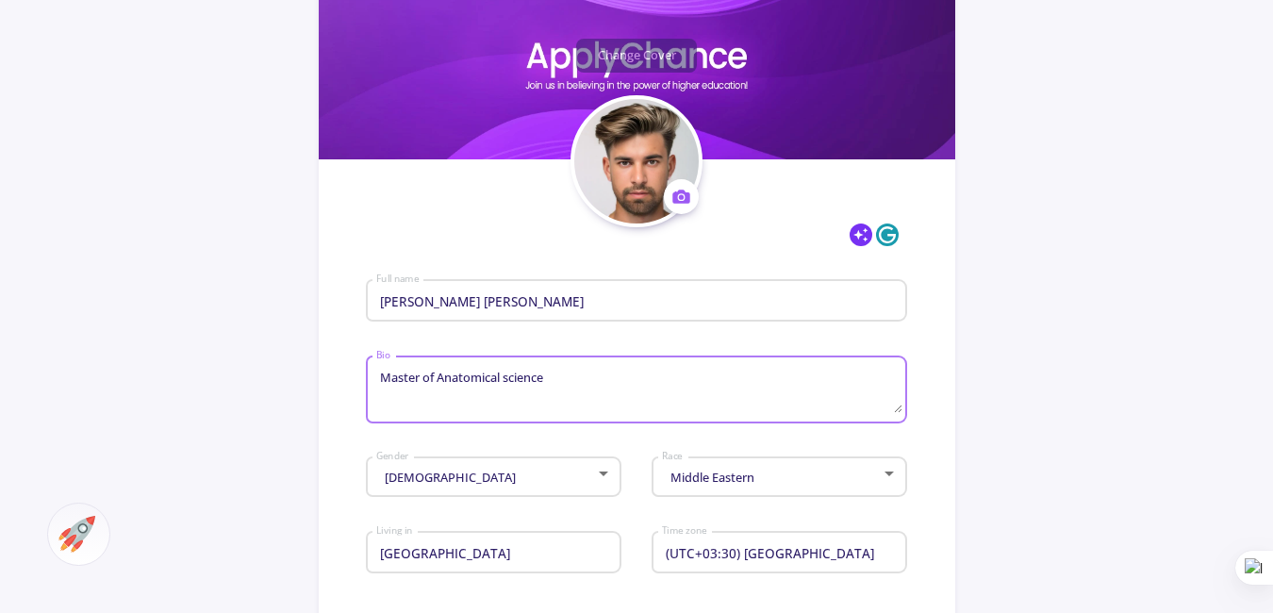
scroll to position [377, 0]
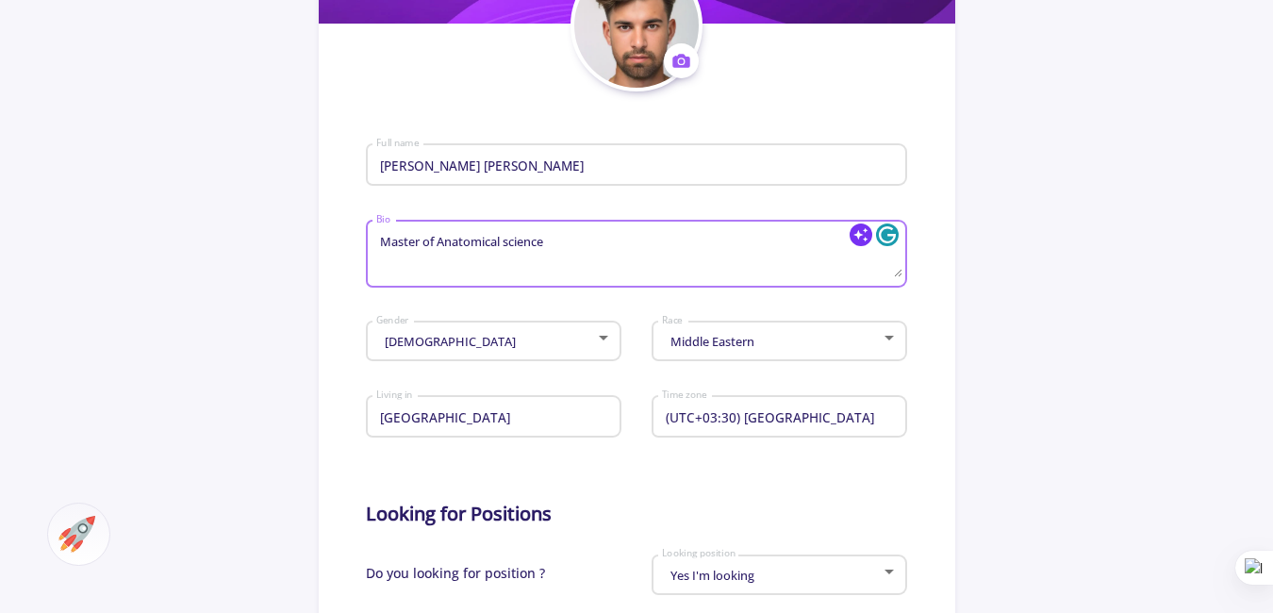
type textarea "Master of Anatomical science"
click at [917, 315] on section "Change Cover Change cover Remove cover Change photo Remove photo [PERSON_NAME] …" at bounding box center [637, 471] width 636 height 1272
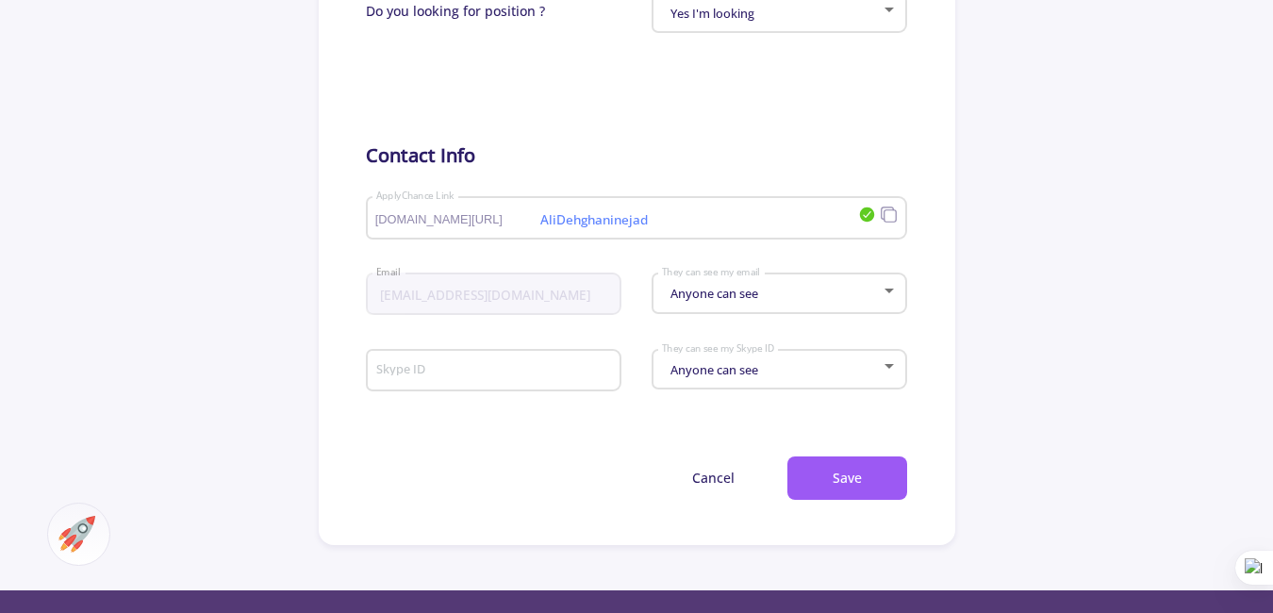
scroll to position [943, 0]
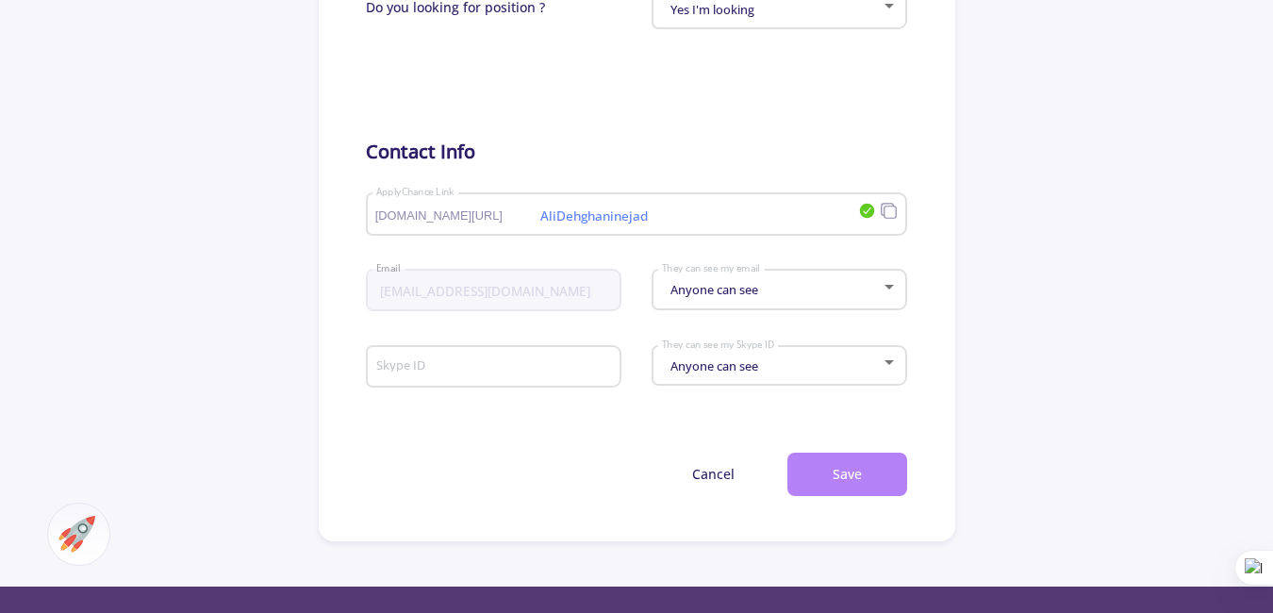
click at [869, 471] on button "Save" at bounding box center [847, 475] width 120 height 44
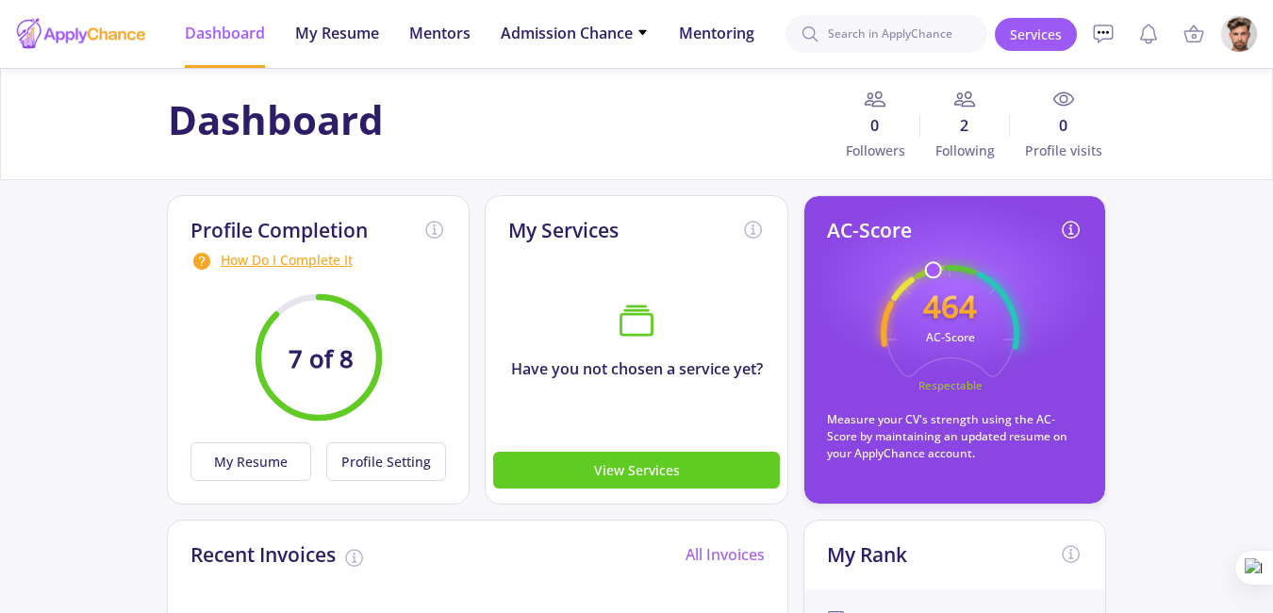
click at [133, 32] on div at bounding box center [81, 33] width 132 height 47
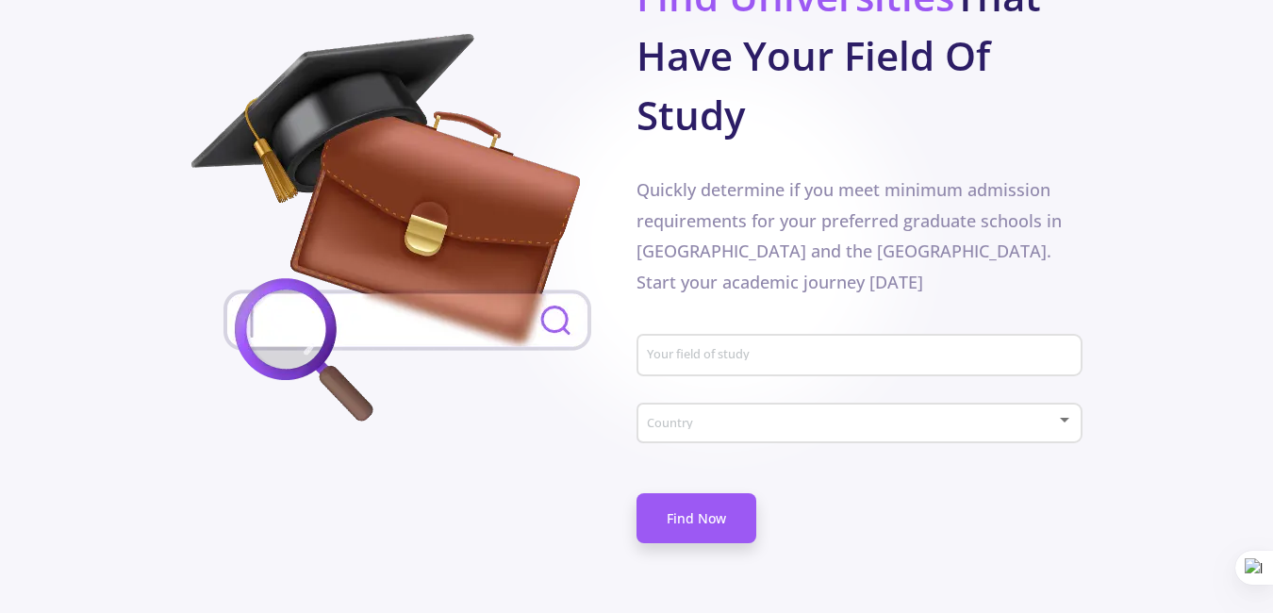
scroll to position [1082, 0]
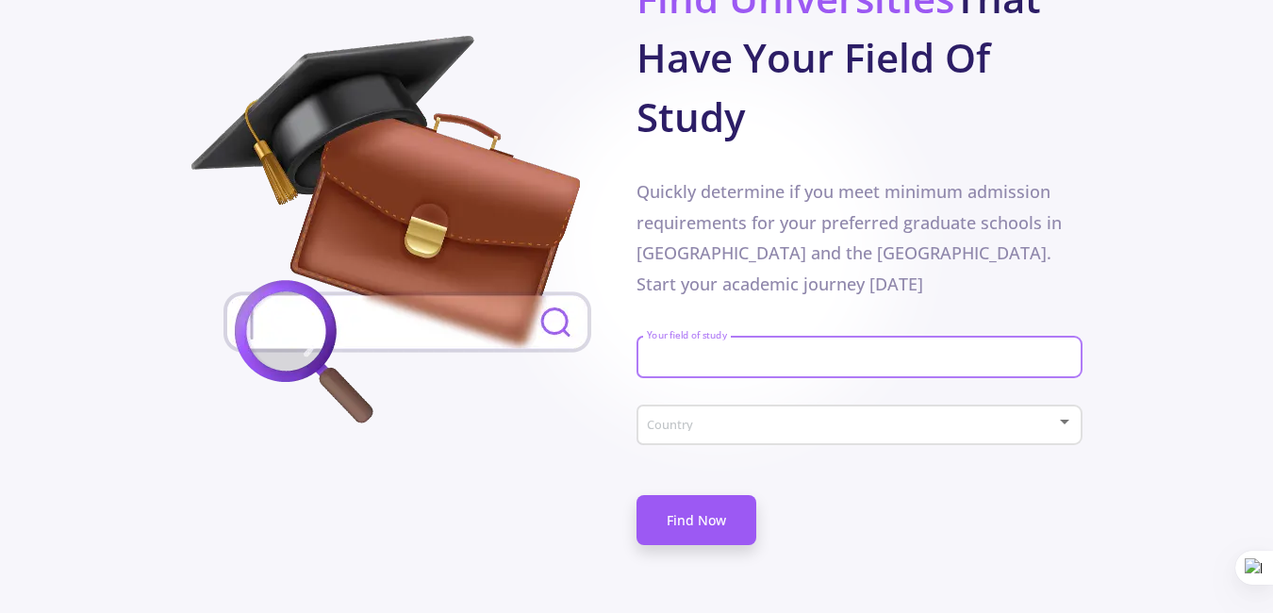
click at [784, 350] on input "Your field of study" at bounding box center [862, 358] width 432 height 17
type input "neuroscience"
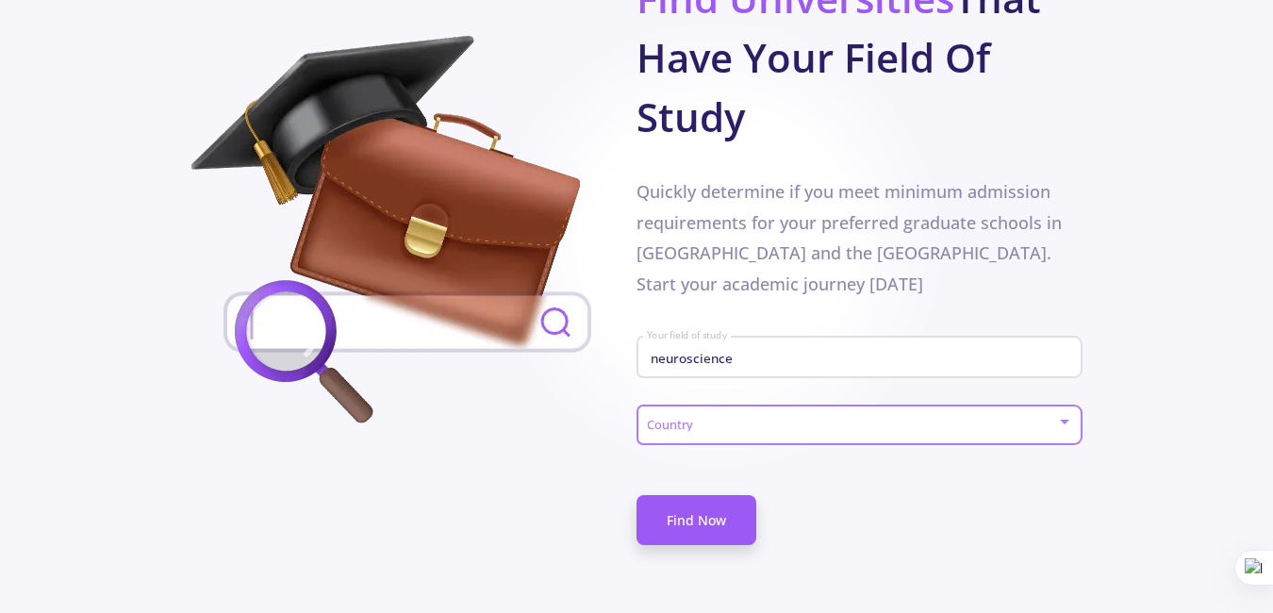
click at [718, 419] on span at bounding box center [853, 425] width 405 height 13
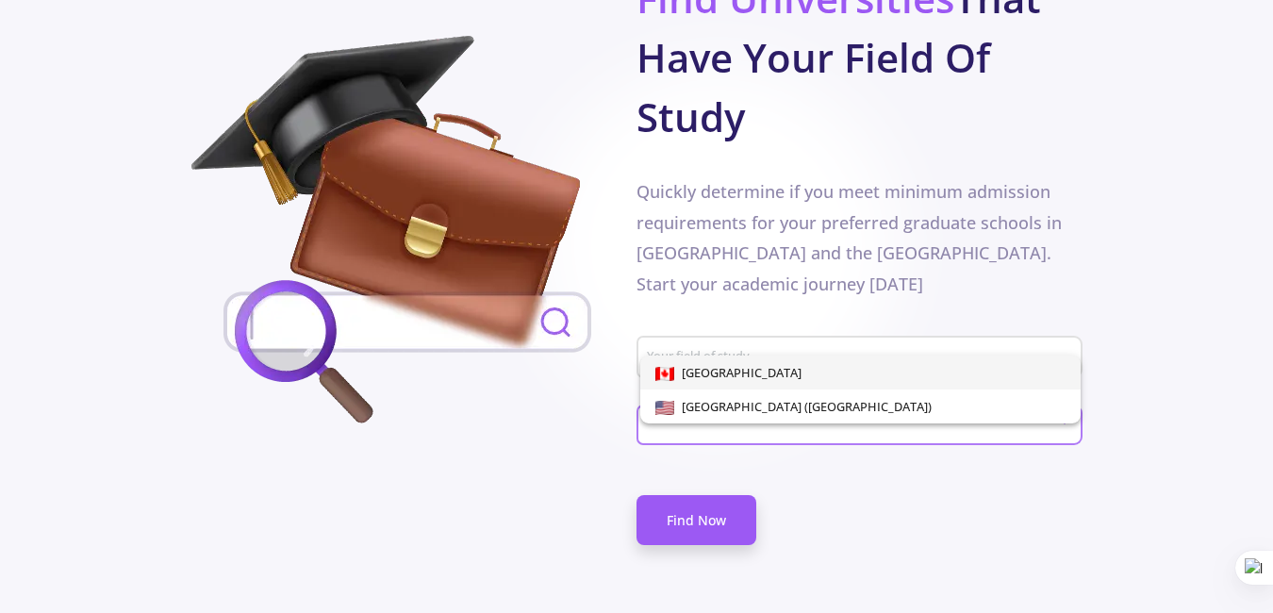
click at [737, 377] on span "[GEOGRAPHIC_DATA]" at bounding box center [860, 372] width 410 height 34
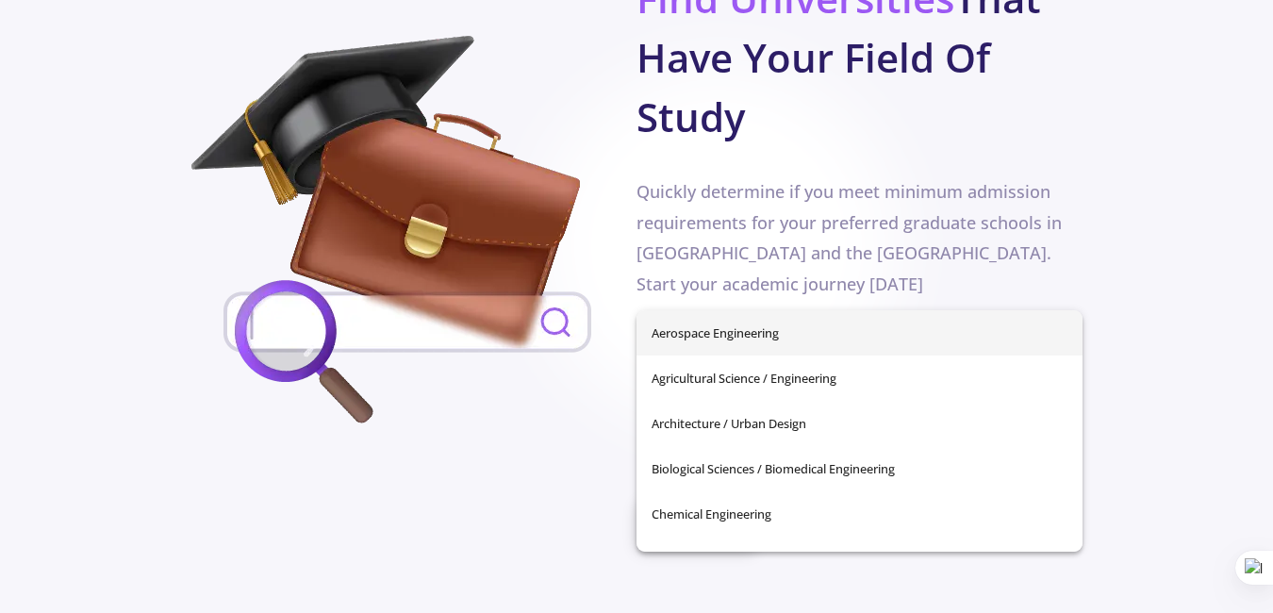
click at [723, 350] on input "Your field of study" at bounding box center [862, 358] width 432 height 17
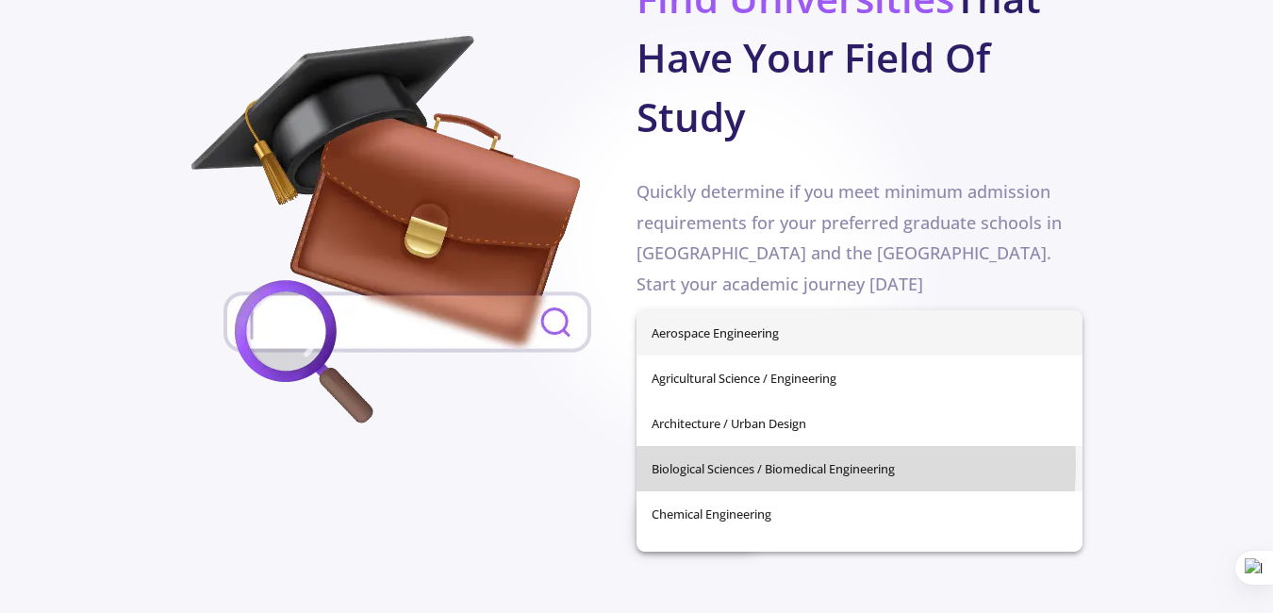
click at [747, 464] on span "Biological Sciences / Biomedical Engineering" at bounding box center [860, 468] width 416 height 45
type input "Biological Sciences / Biomedical Engineering"
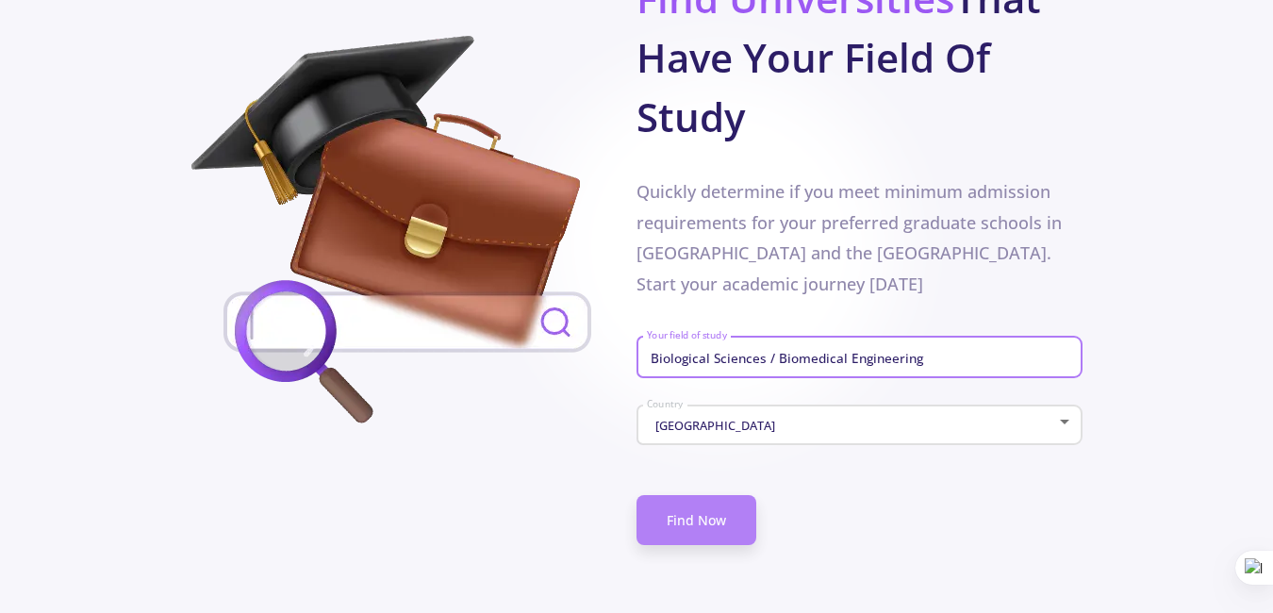
click at [723, 495] on link "Find Now" at bounding box center [696, 520] width 120 height 50
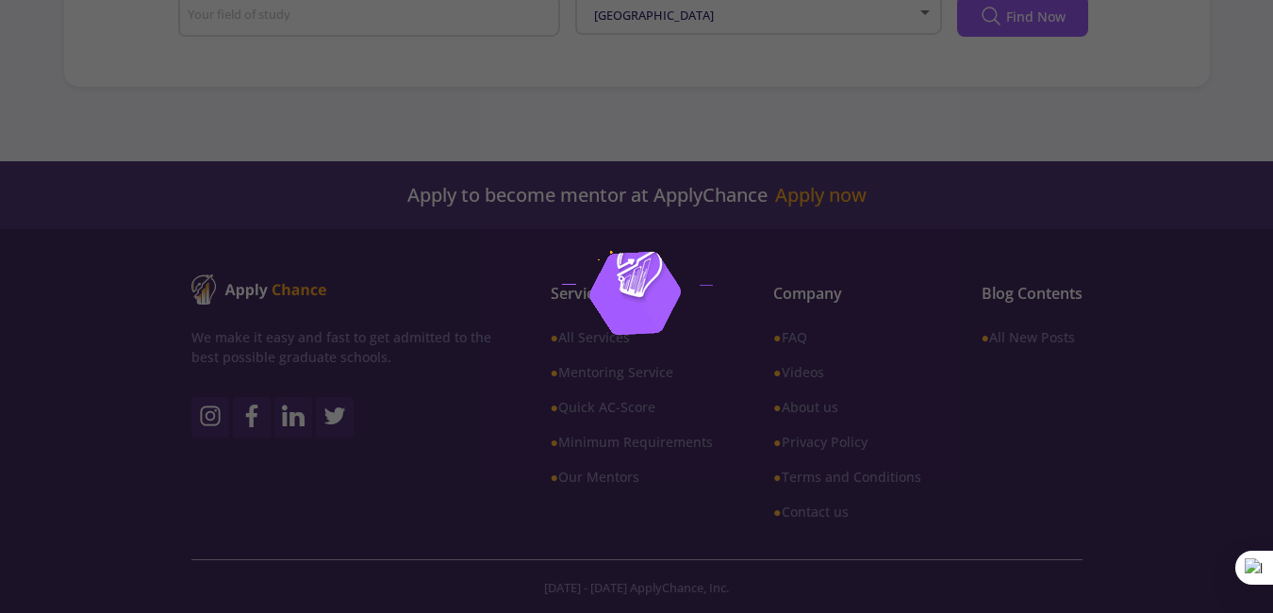
scroll to position [452, 0]
type input "Biological Sciences / Biomedical Engineering"
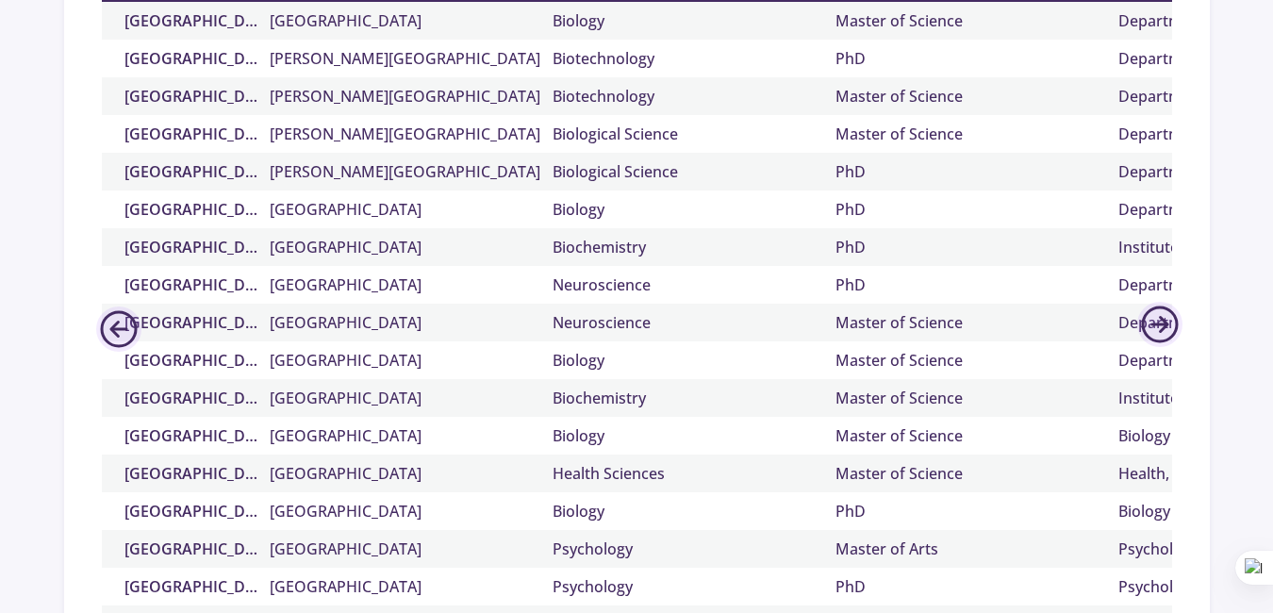
scroll to position [63, 0]
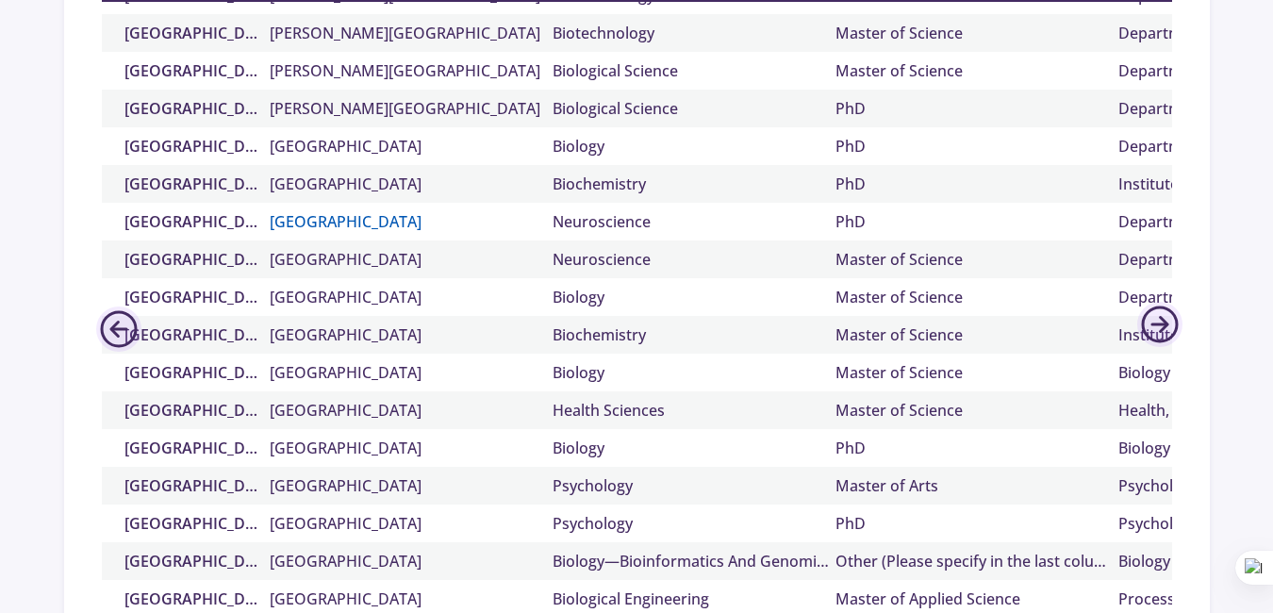
drag, startPoint x: 273, startPoint y: 220, endPoint x: 421, endPoint y: 213, distance: 147.2
click at [421, 213] on div "[GEOGRAPHIC_DATA] Carleton University Neuroscience PhD Department of Neuroscien…" at bounding box center [1064, 222] width 1925 height 38
copy div "[GEOGRAPHIC_DATA]"
